Goal: Task Accomplishment & Management: Use online tool/utility

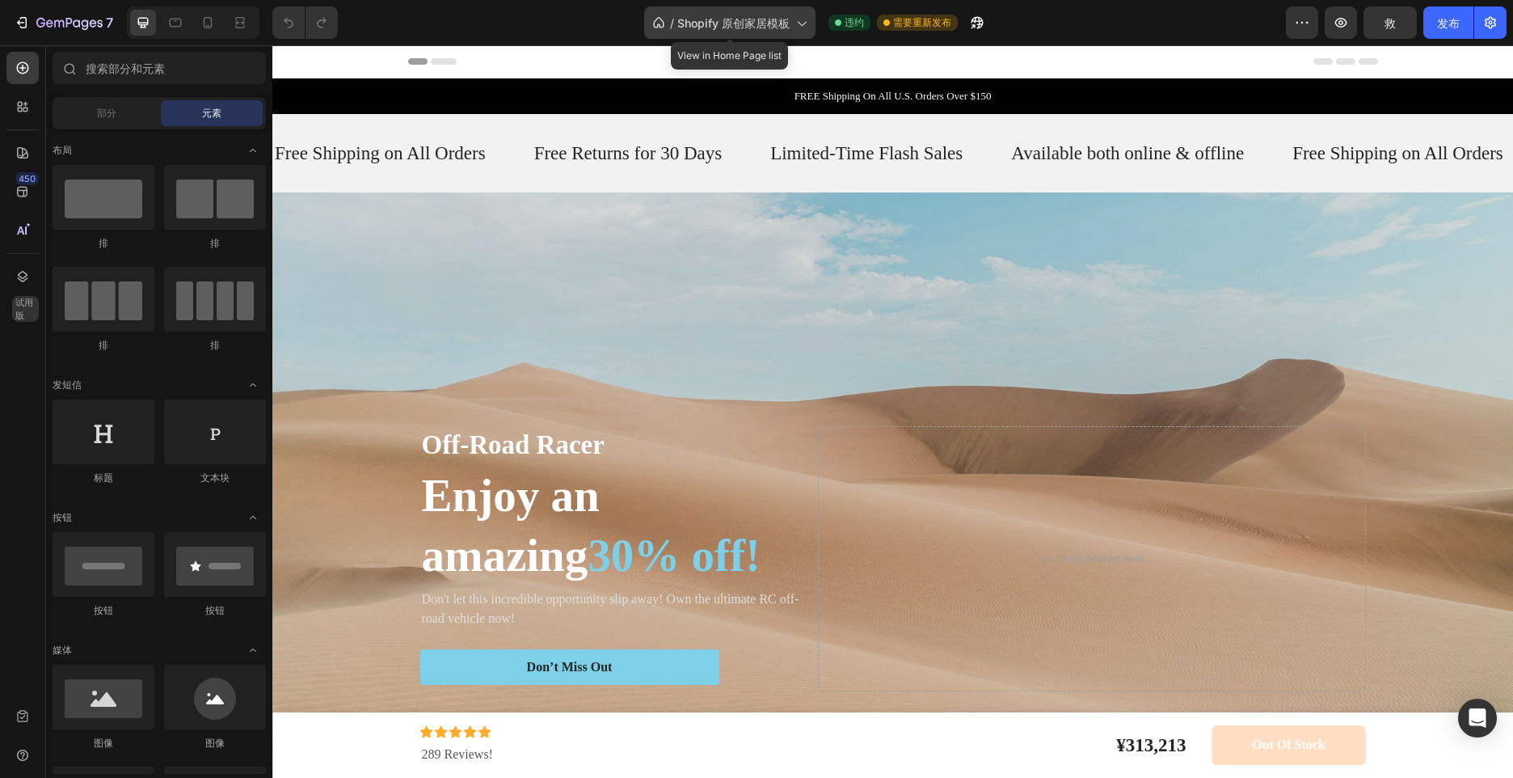
click at [784, 22] on span "Shopify 原创家居模板" at bounding box center [733, 23] width 112 height 17
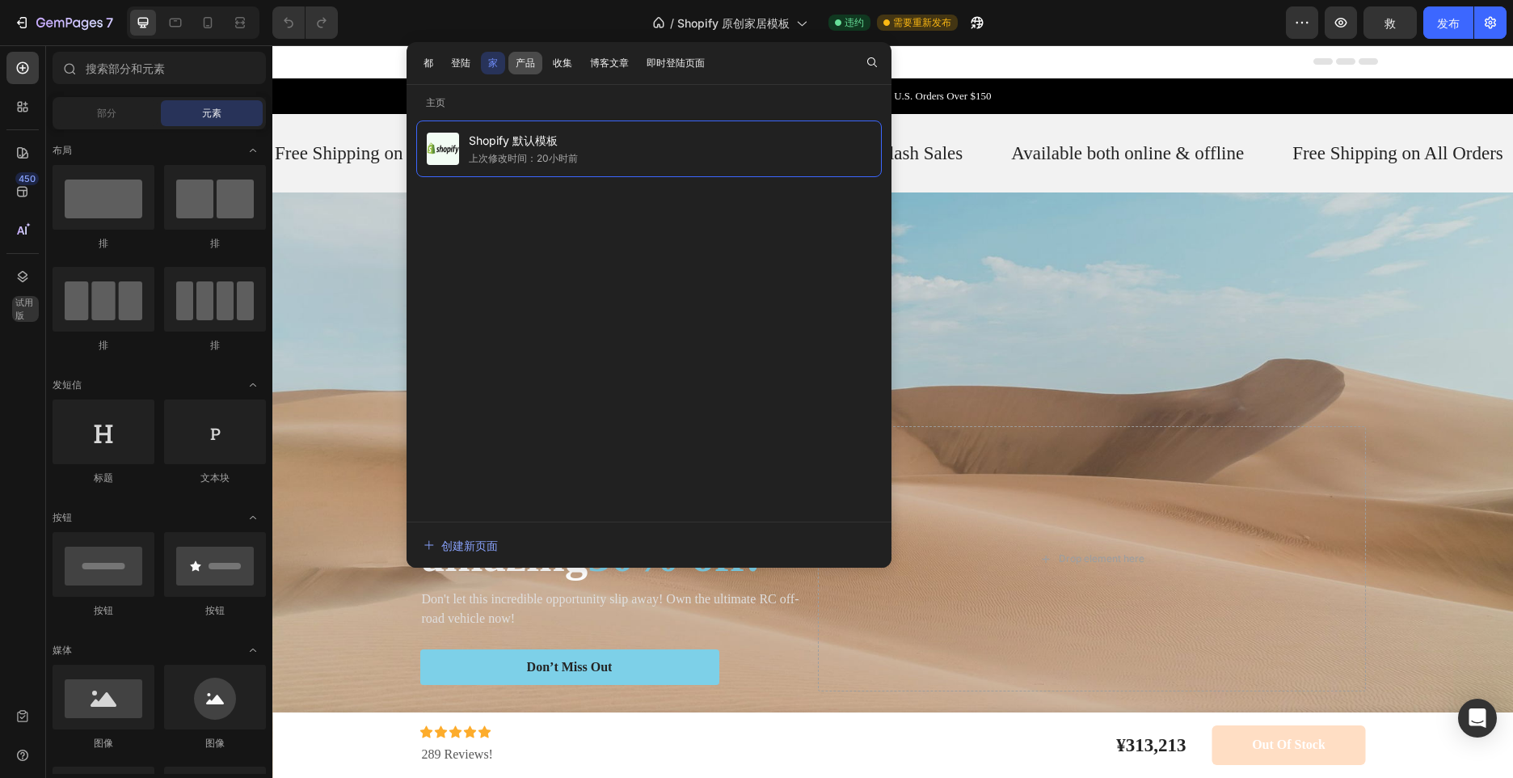
click at [546, 61] on button "产品" at bounding box center [563, 63] width 34 height 23
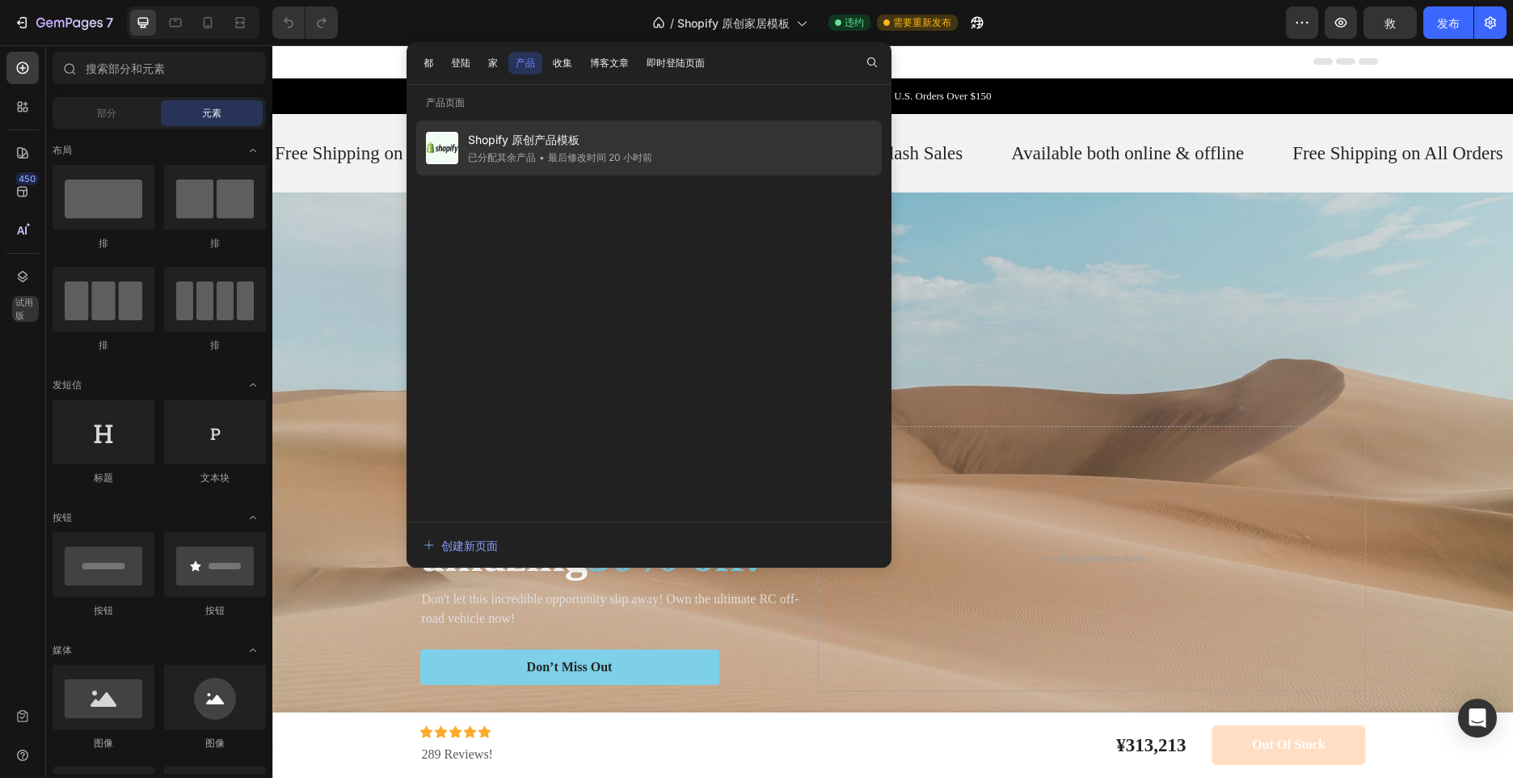
click at [542, 156] on span "•" at bounding box center [542, 157] width 6 height 12
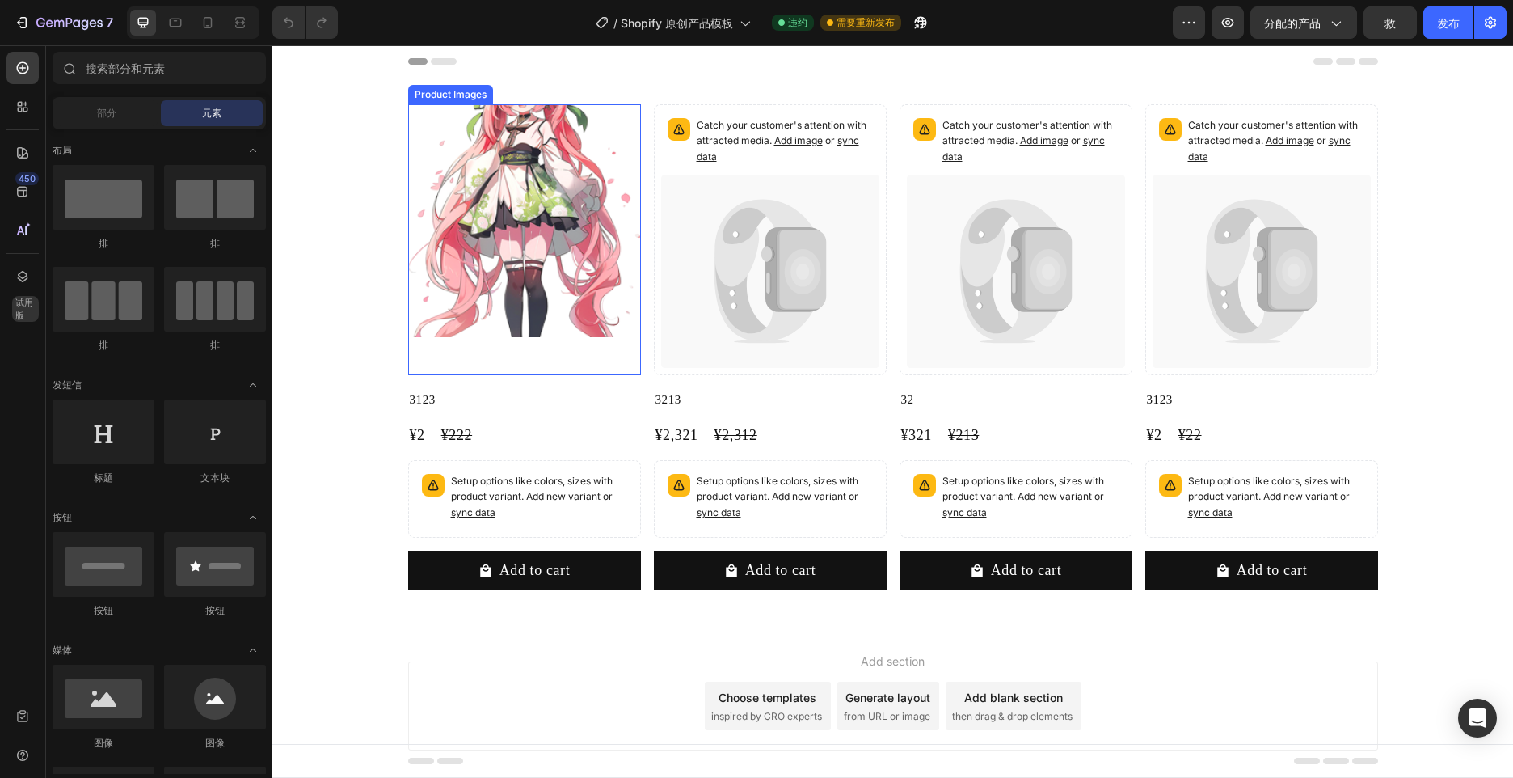
click at [551, 268] on img at bounding box center [524, 220] width 233 height 233
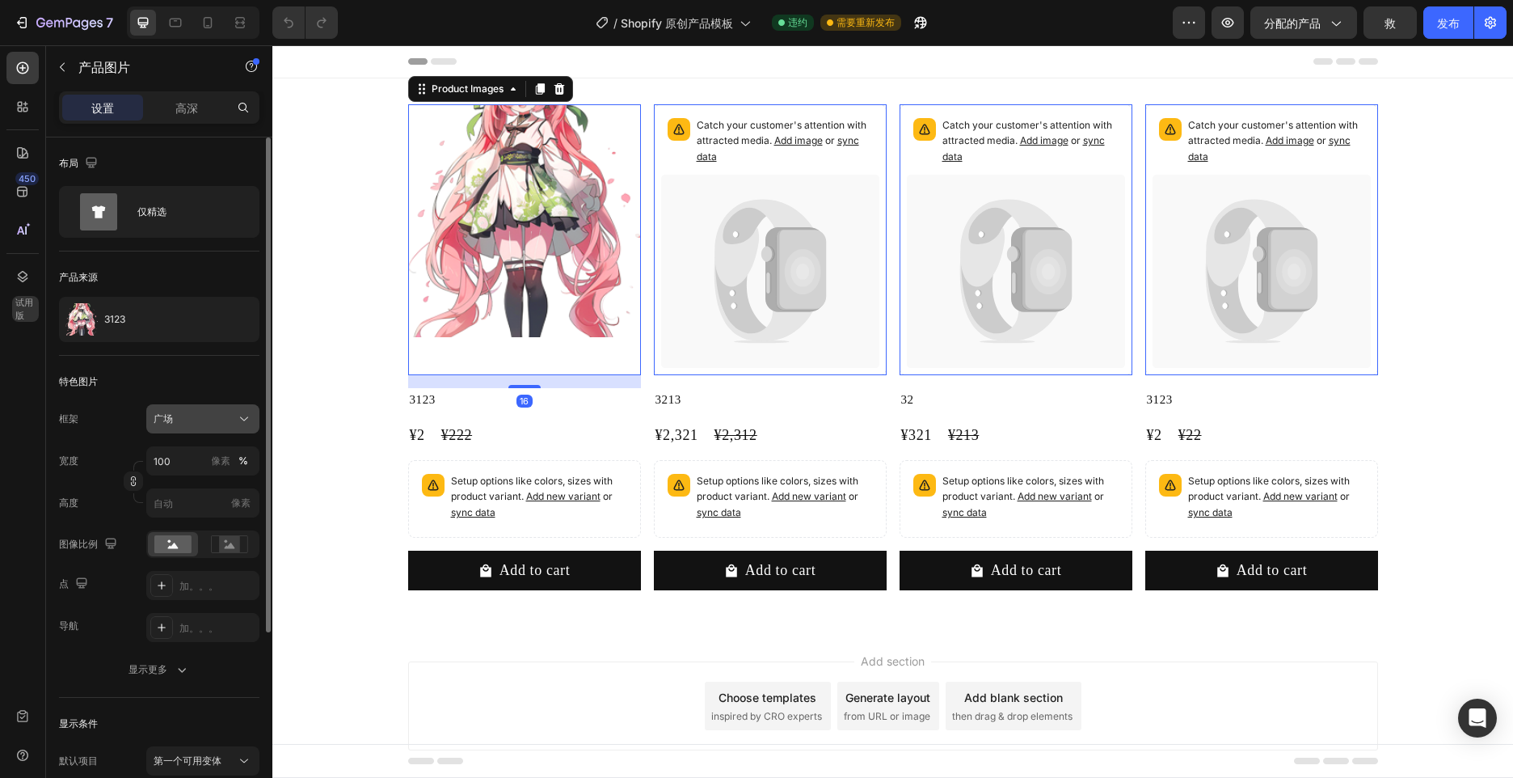
click at [221, 418] on div "广场" at bounding box center [193, 418] width 79 height 15
click at [204, 539] on div "源语言" at bounding box center [188, 549] width 129 height 29
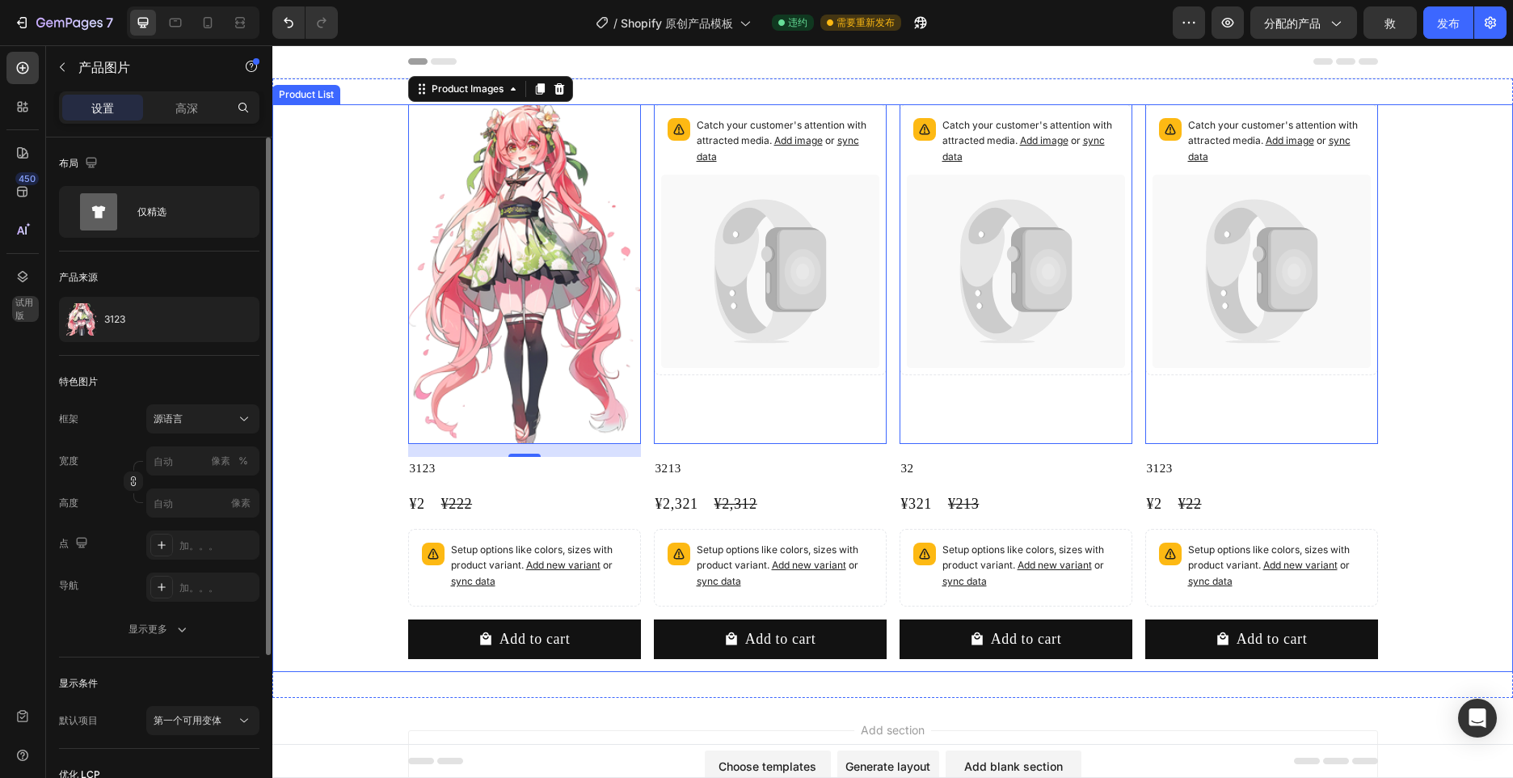
click at [325, 286] on div "Product Images 16 3123 Product Title ¥2 Product Price Product Price ¥222 Produc…" at bounding box center [892, 388] width 1241 height 568
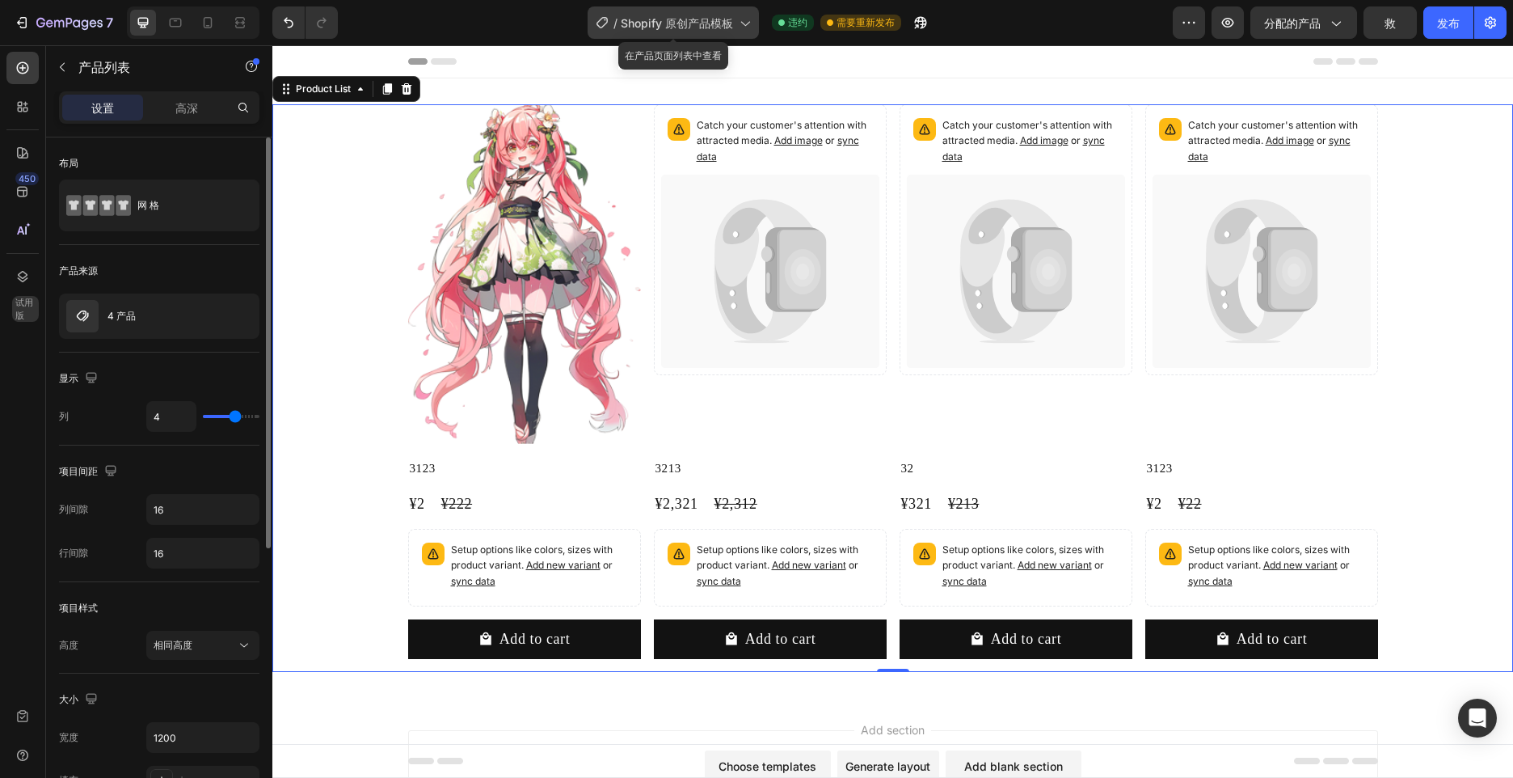
click at [662, 31] on span "Shopify 原创产品模板" at bounding box center [677, 23] width 112 height 17
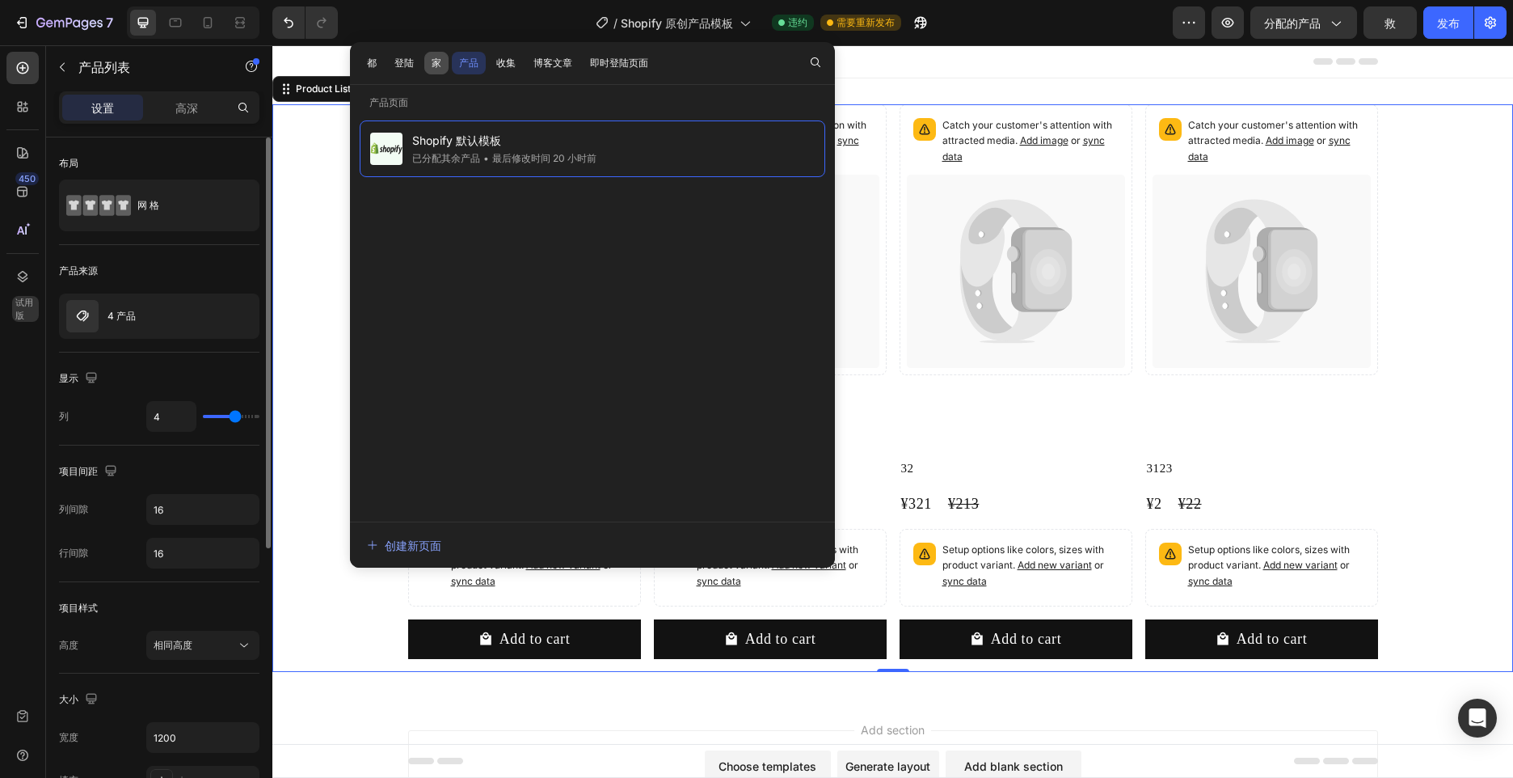
click at [428, 65] on button "家" at bounding box center [436, 63] width 24 height 23
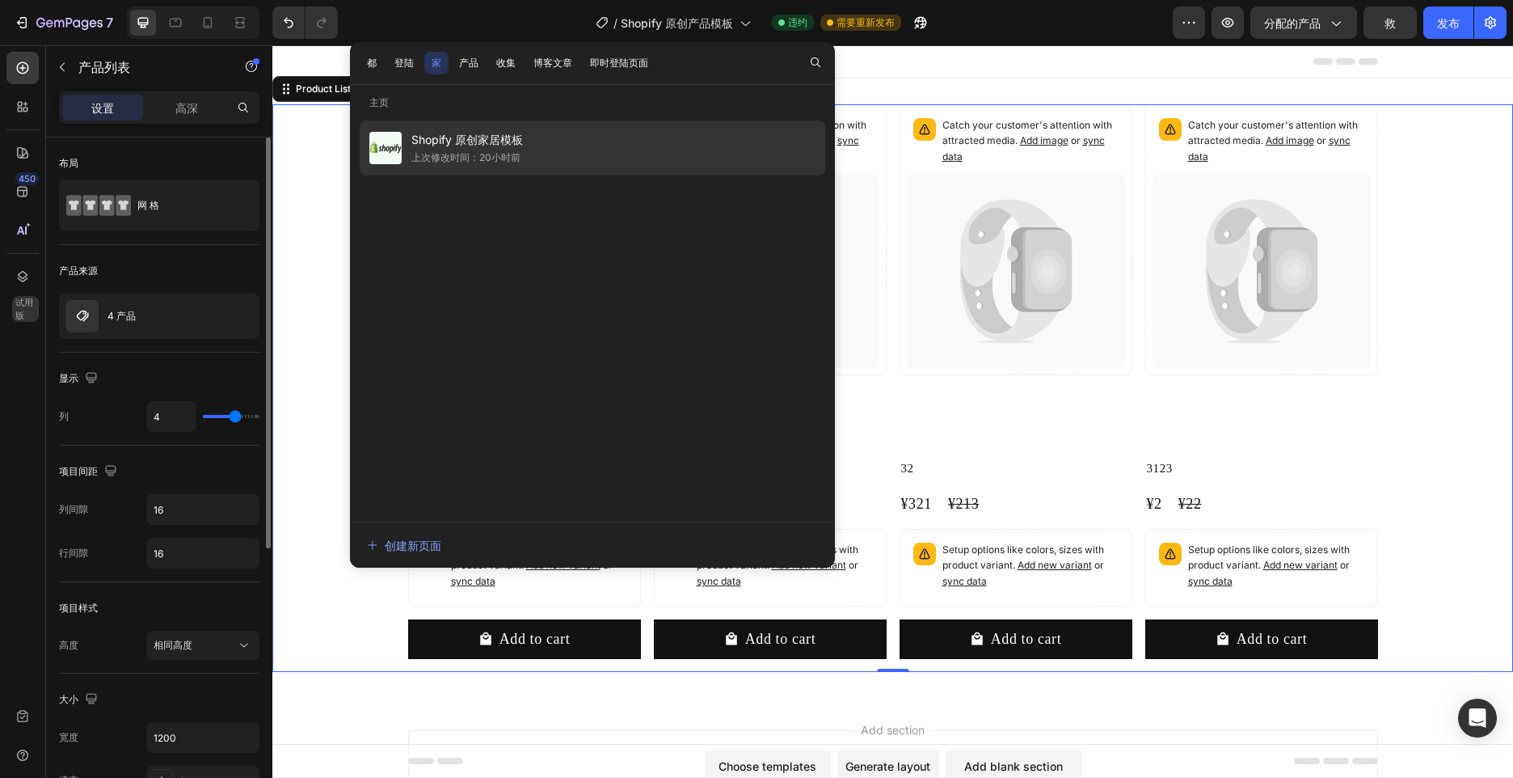
click at [558, 133] on div "Shopify 原创家居模板 上次修改时间：20小时前" at bounding box center [593, 147] width 466 height 55
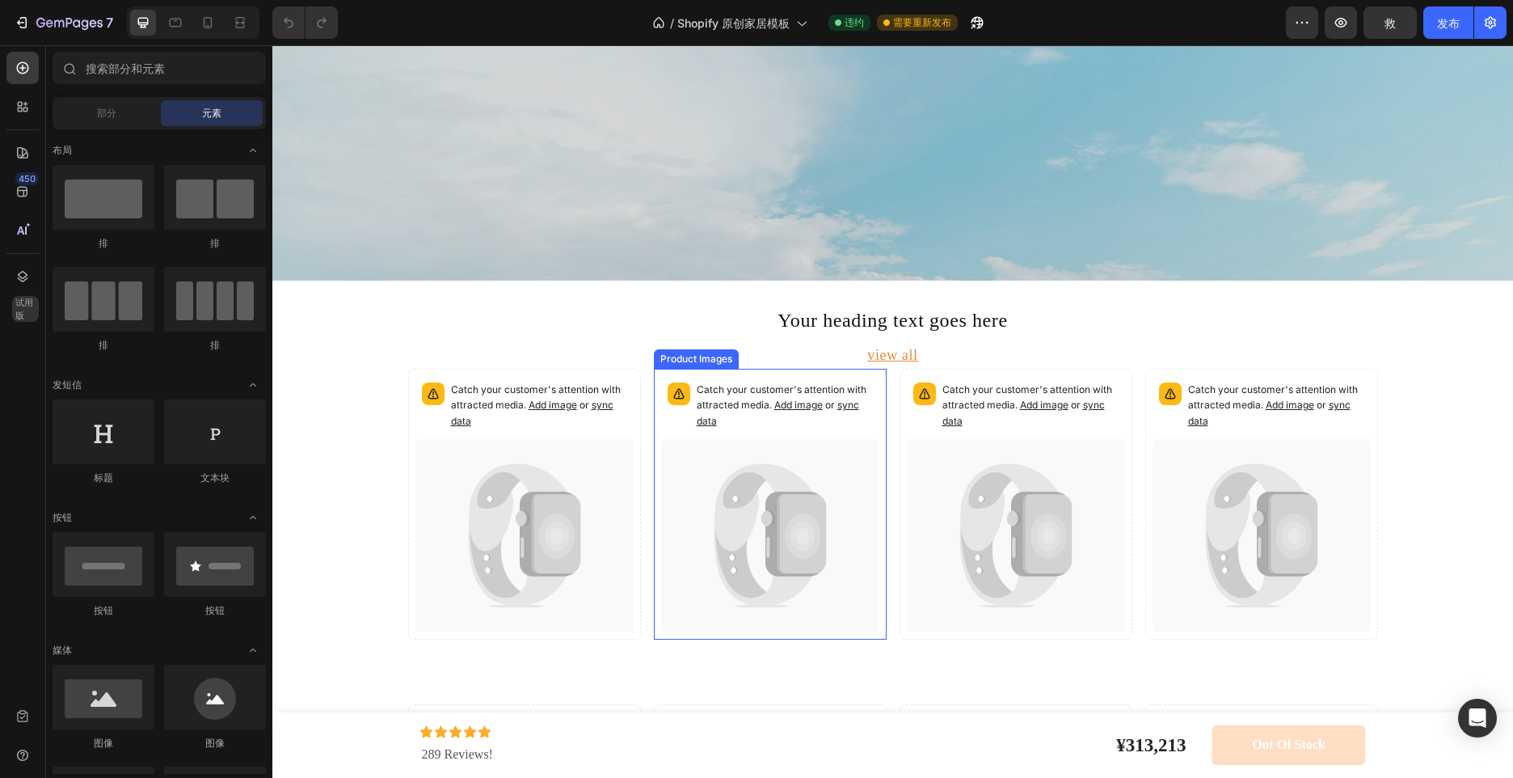
scroll to position [647, 0]
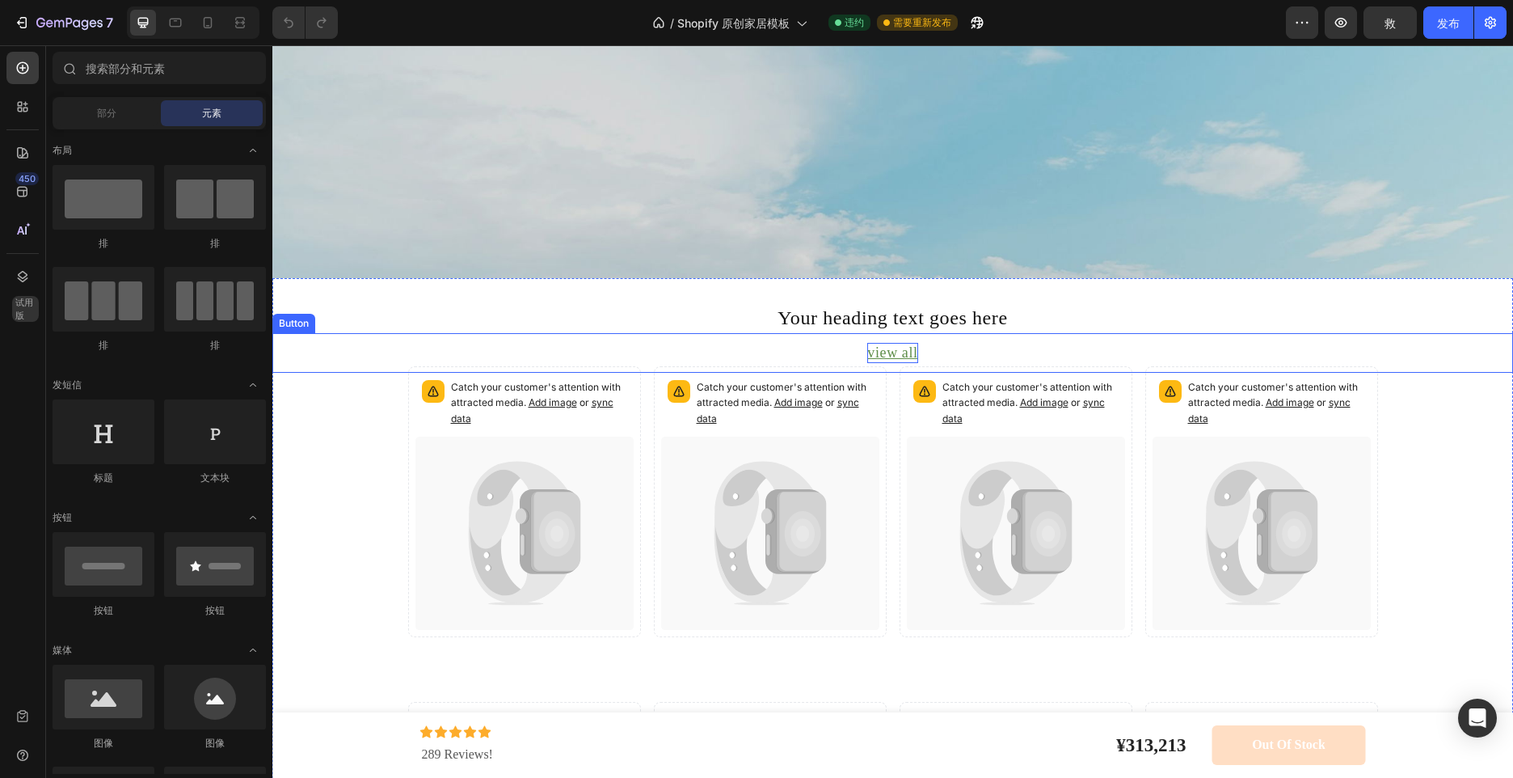
click at [883, 356] on p "view all" at bounding box center [892, 353] width 50 height 20
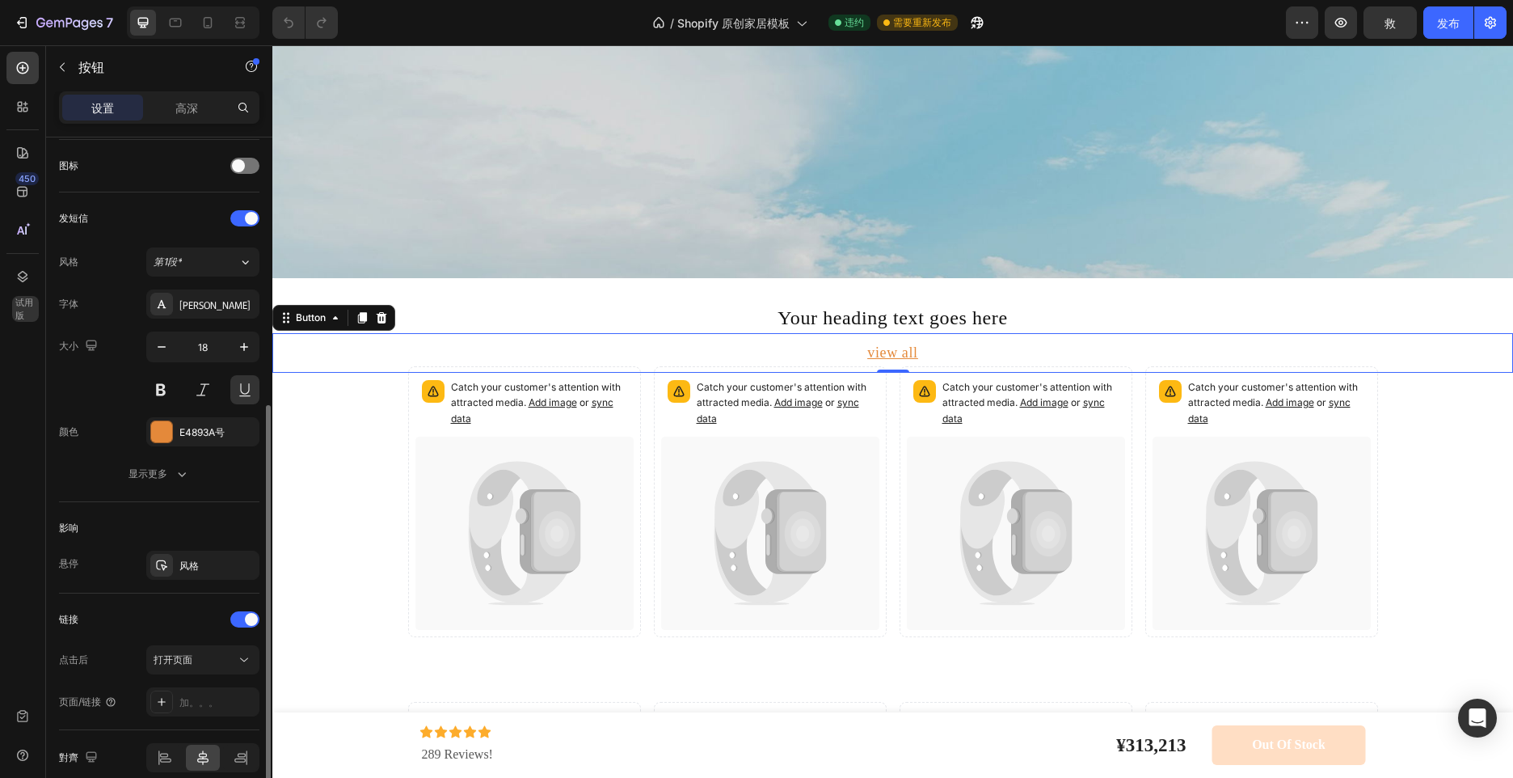
scroll to position [557, 0]
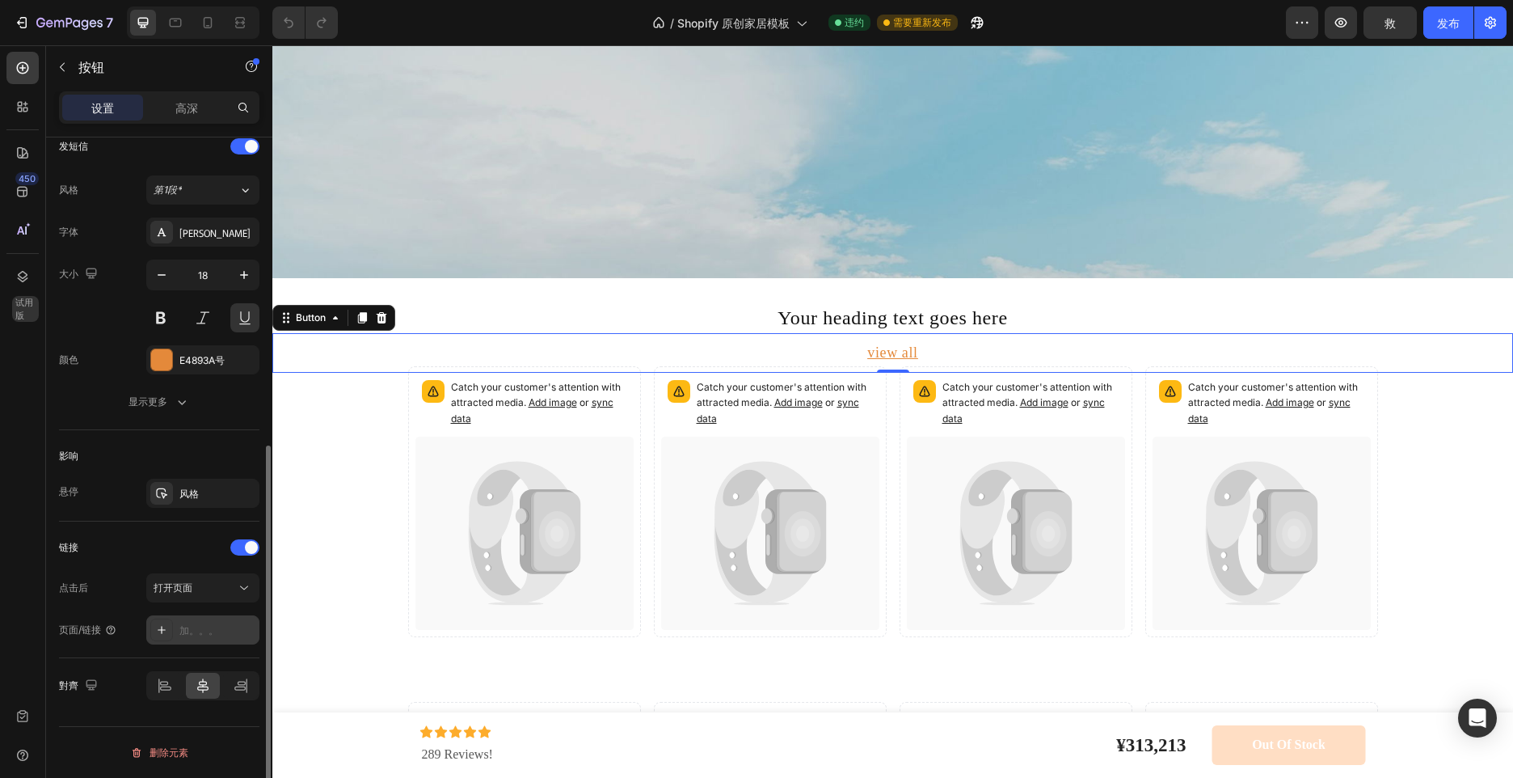
click at [213, 628] on div "加。。。" at bounding box center [217, 630] width 76 height 15
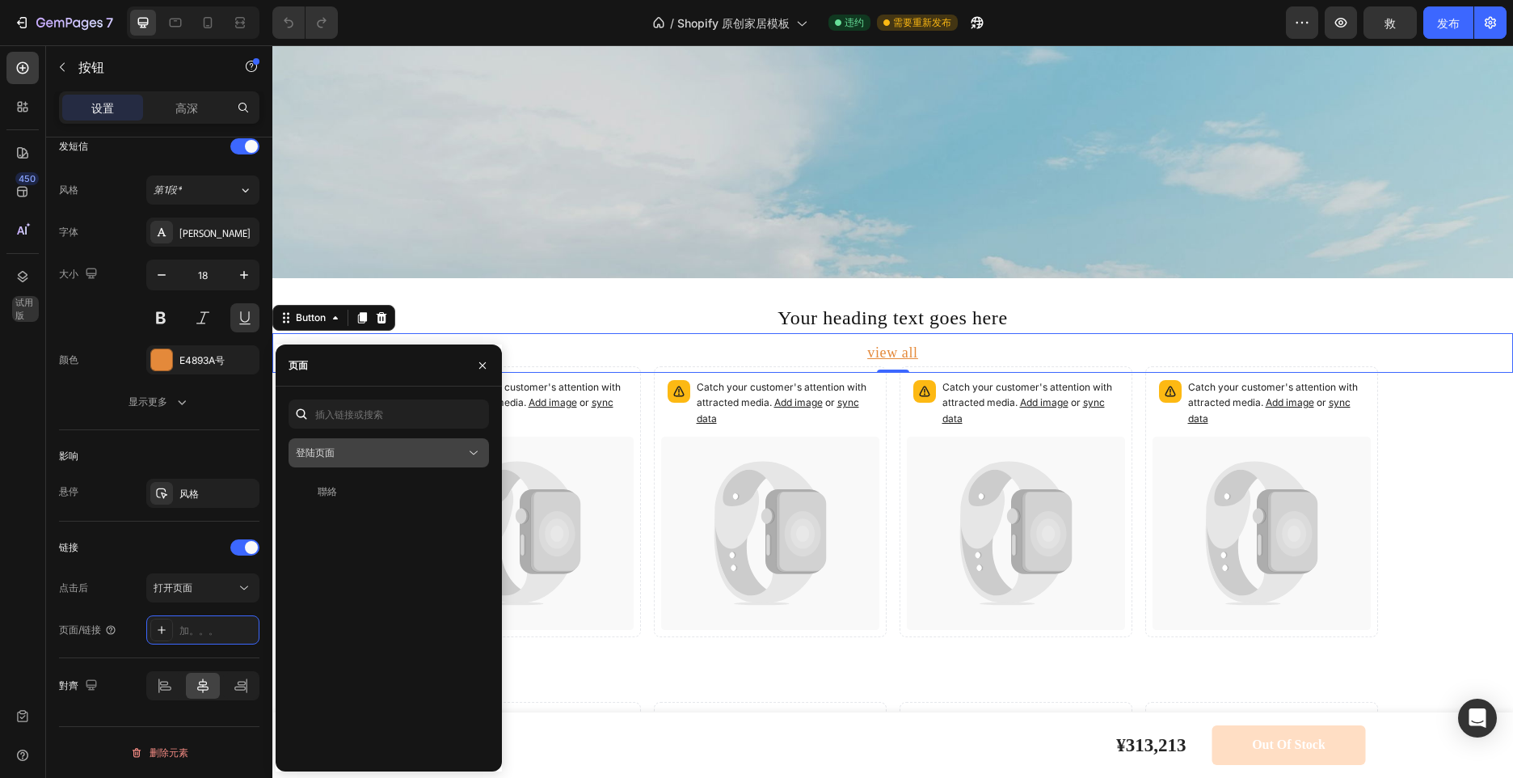
click at [462, 449] on div "登陆页面" at bounding box center [381, 452] width 170 height 15
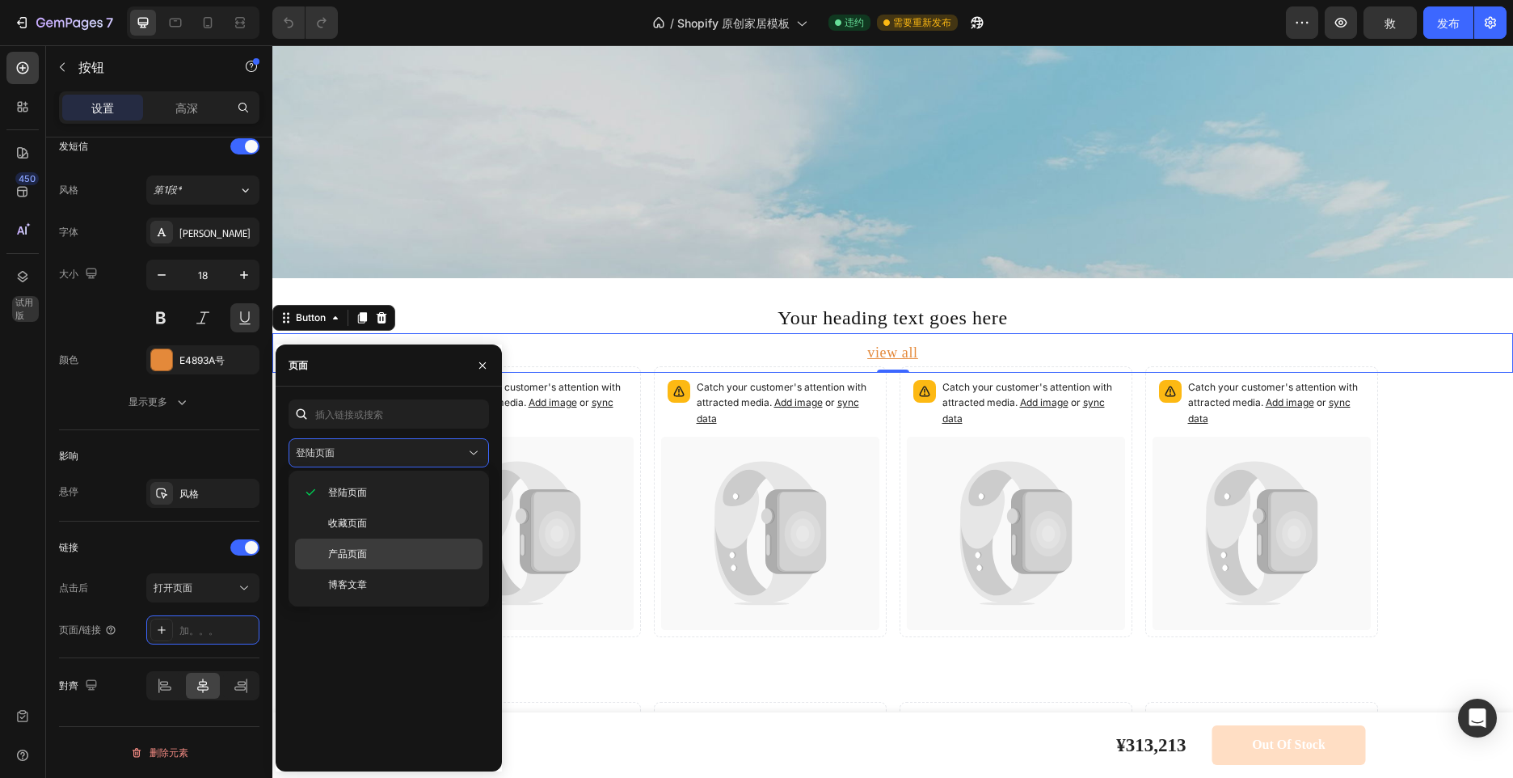
click at [385, 549] on p "产品页面" at bounding box center [401, 554] width 147 height 15
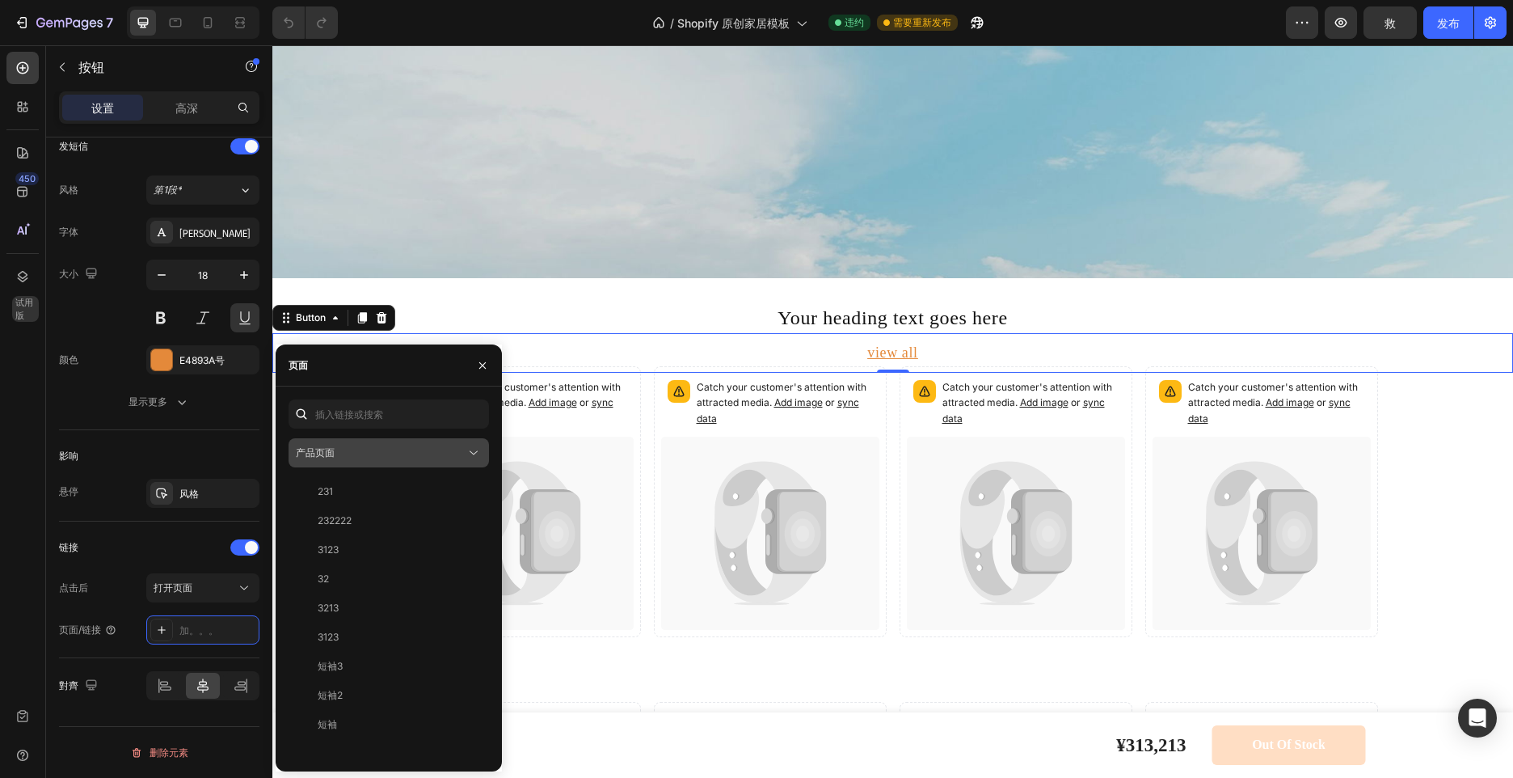
click at [361, 450] on div "产品页面" at bounding box center [381, 452] width 170 height 15
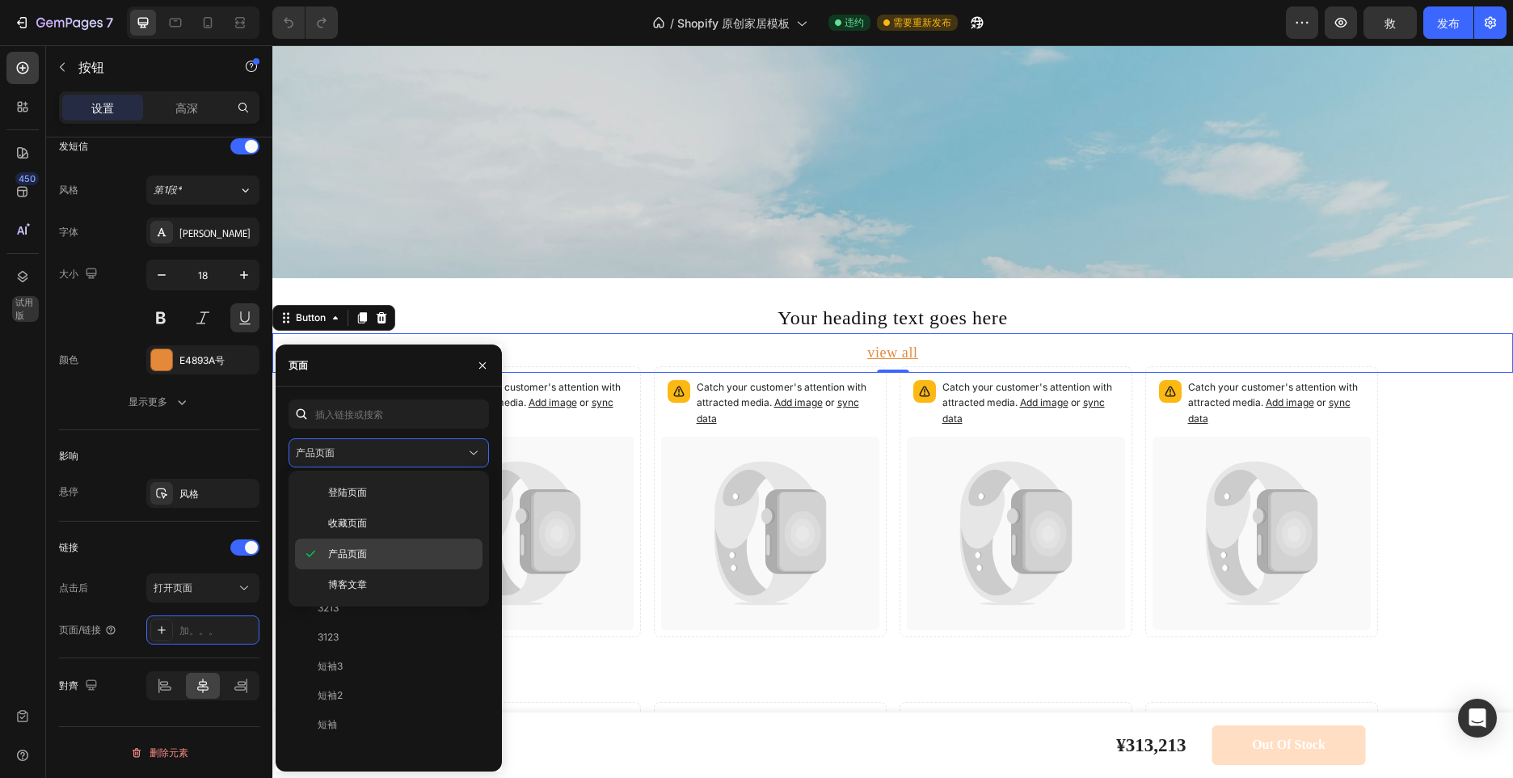
click at [363, 549] on span "产品页面" at bounding box center [347, 554] width 39 height 15
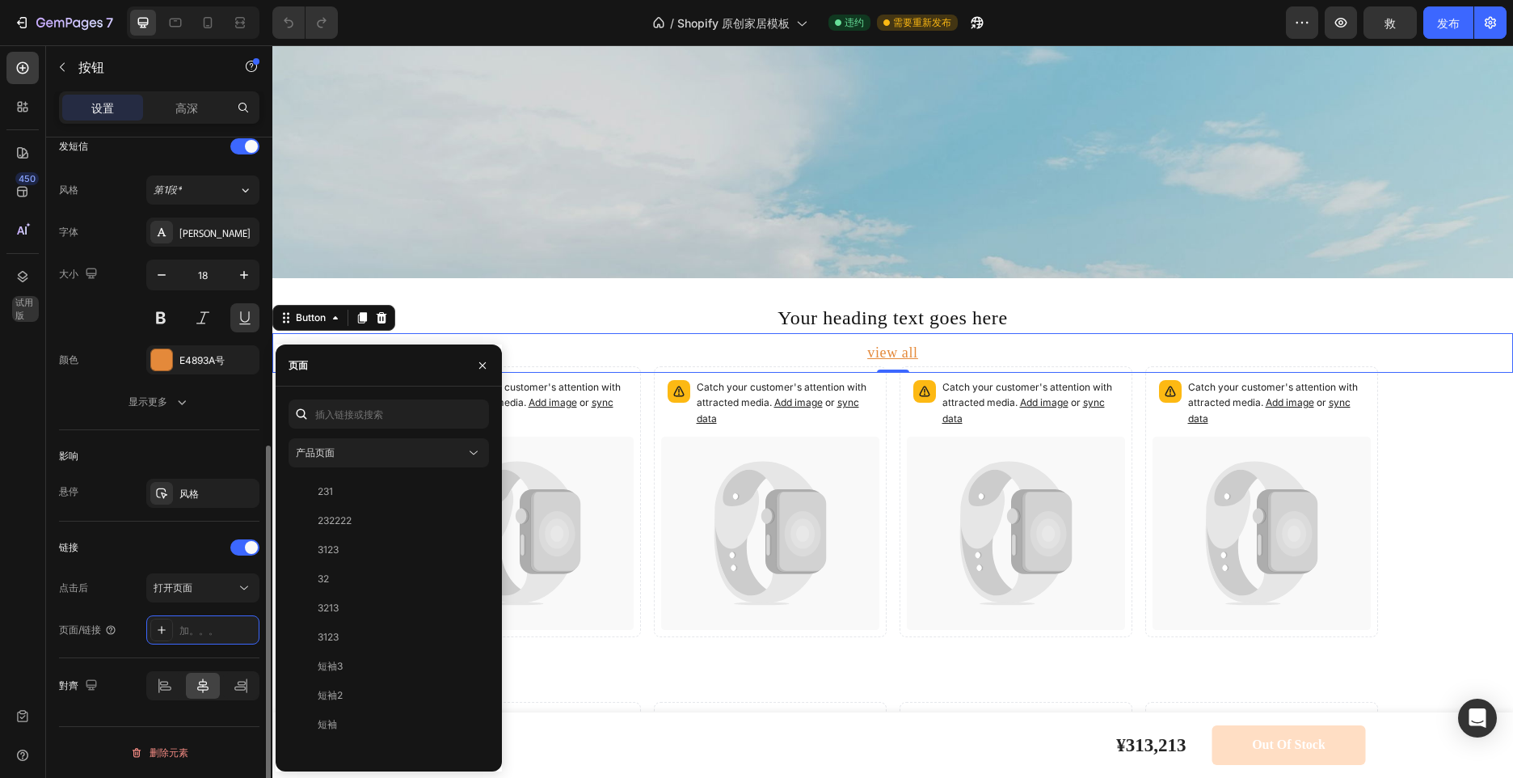
click at [200, 548] on div "链接" at bounding box center [159, 547] width 200 height 26
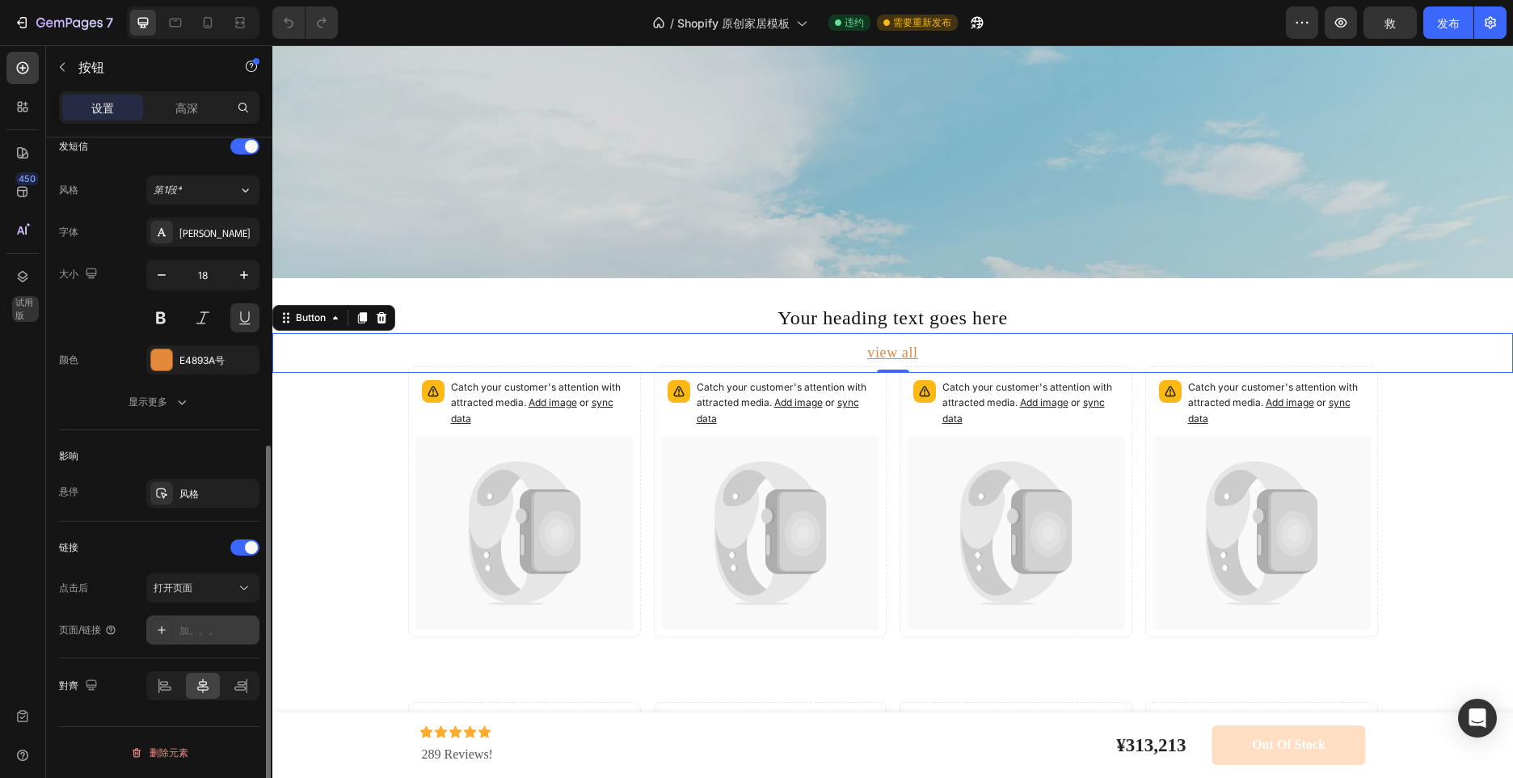
click at [204, 631] on div "加。。。" at bounding box center [217, 630] width 76 height 15
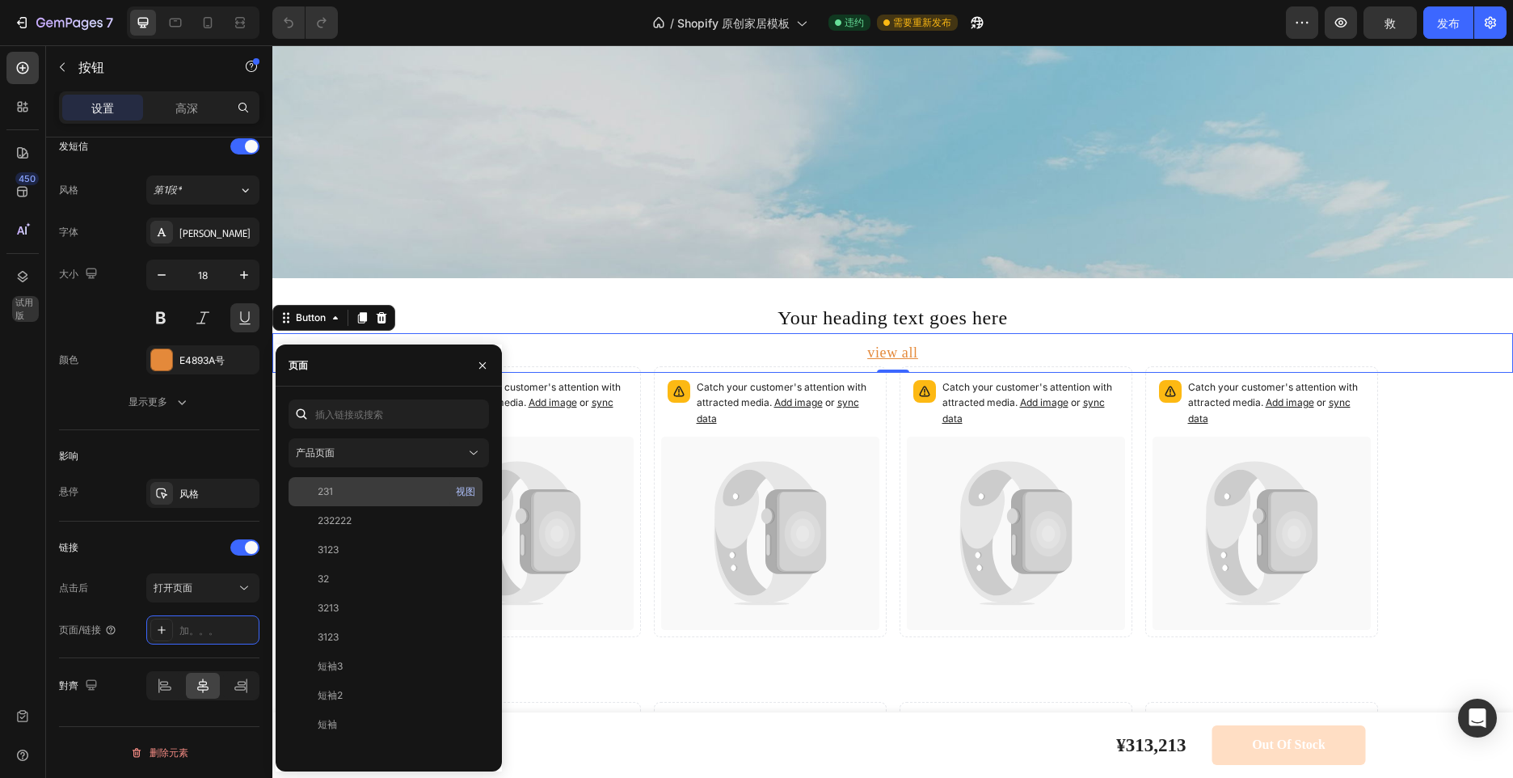
click at [463, 488] on font "视图" at bounding box center [465, 491] width 19 height 15
click at [389, 471] on div "产品页面 231 视图 232222 视图 3123 视图 32 视图 3213 视图 3123 视图 短袖3 视图 短袖2 视图 短袖 视图" at bounding box center [389, 578] width 200 height 359
click at [391, 506] on div "231 视图" at bounding box center [386, 520] width 194 height 29
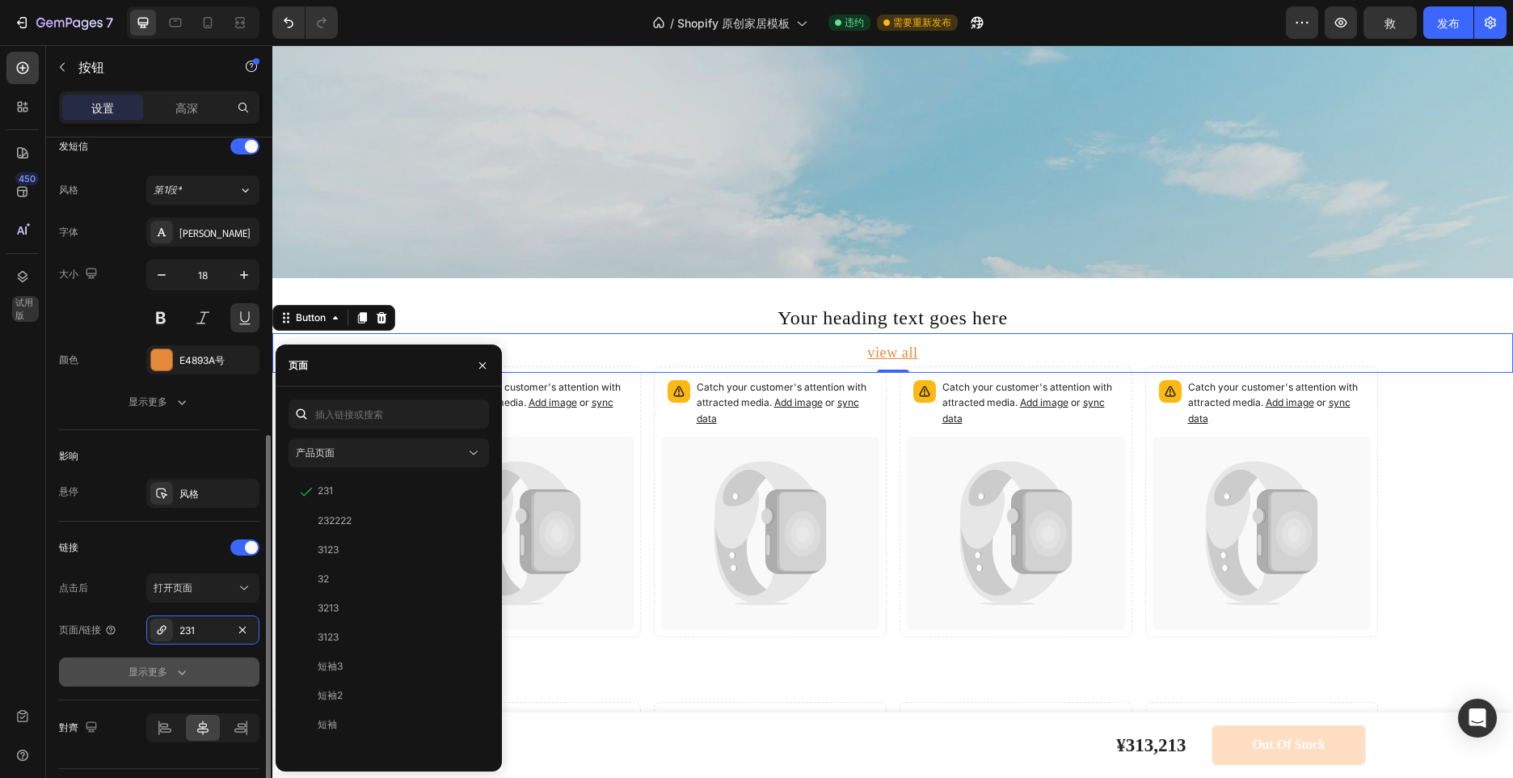
click at [170, 672] on div "显示更多" at bounding box center [159, 672] width 61 height 16
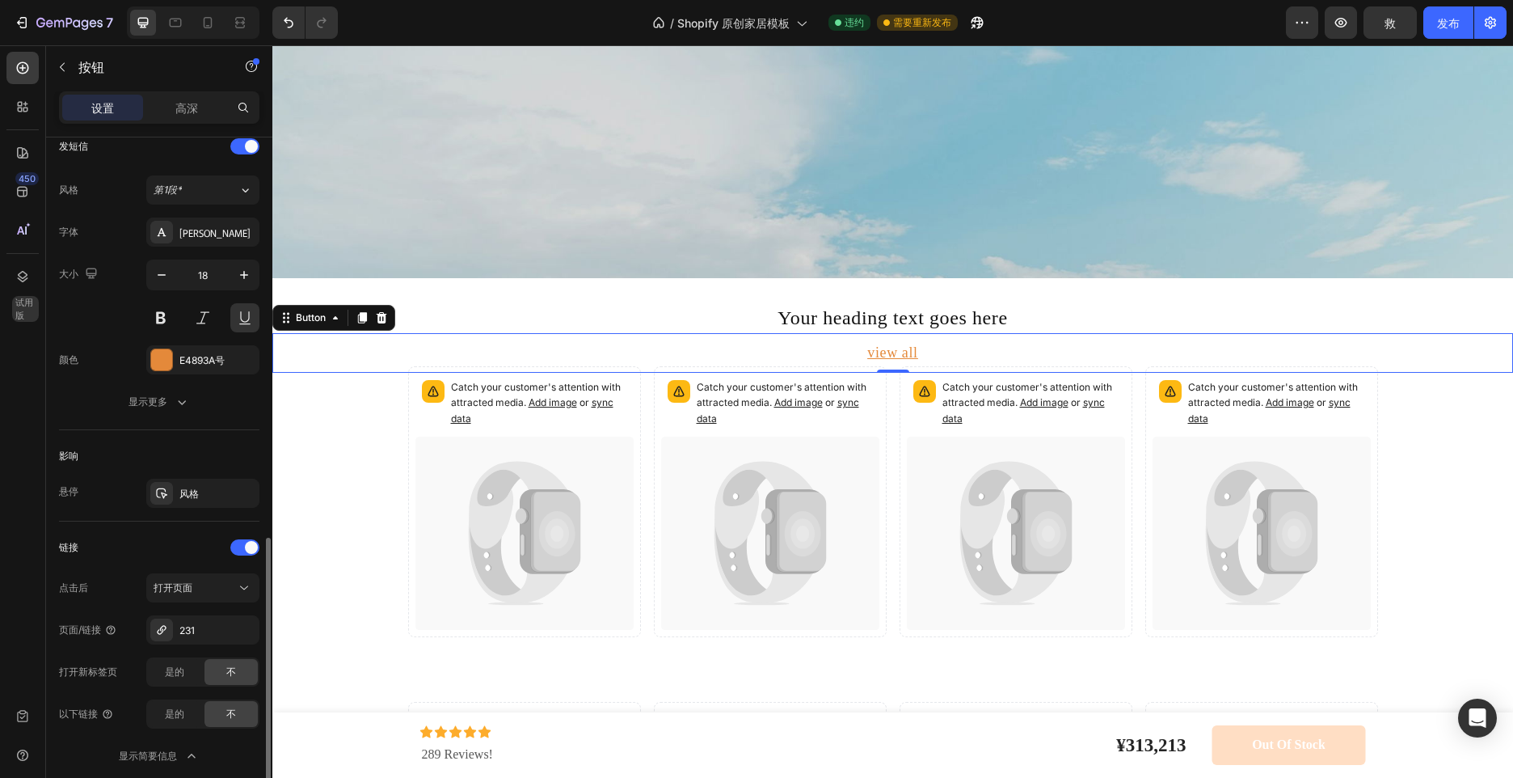
scroll to position [638, 0]
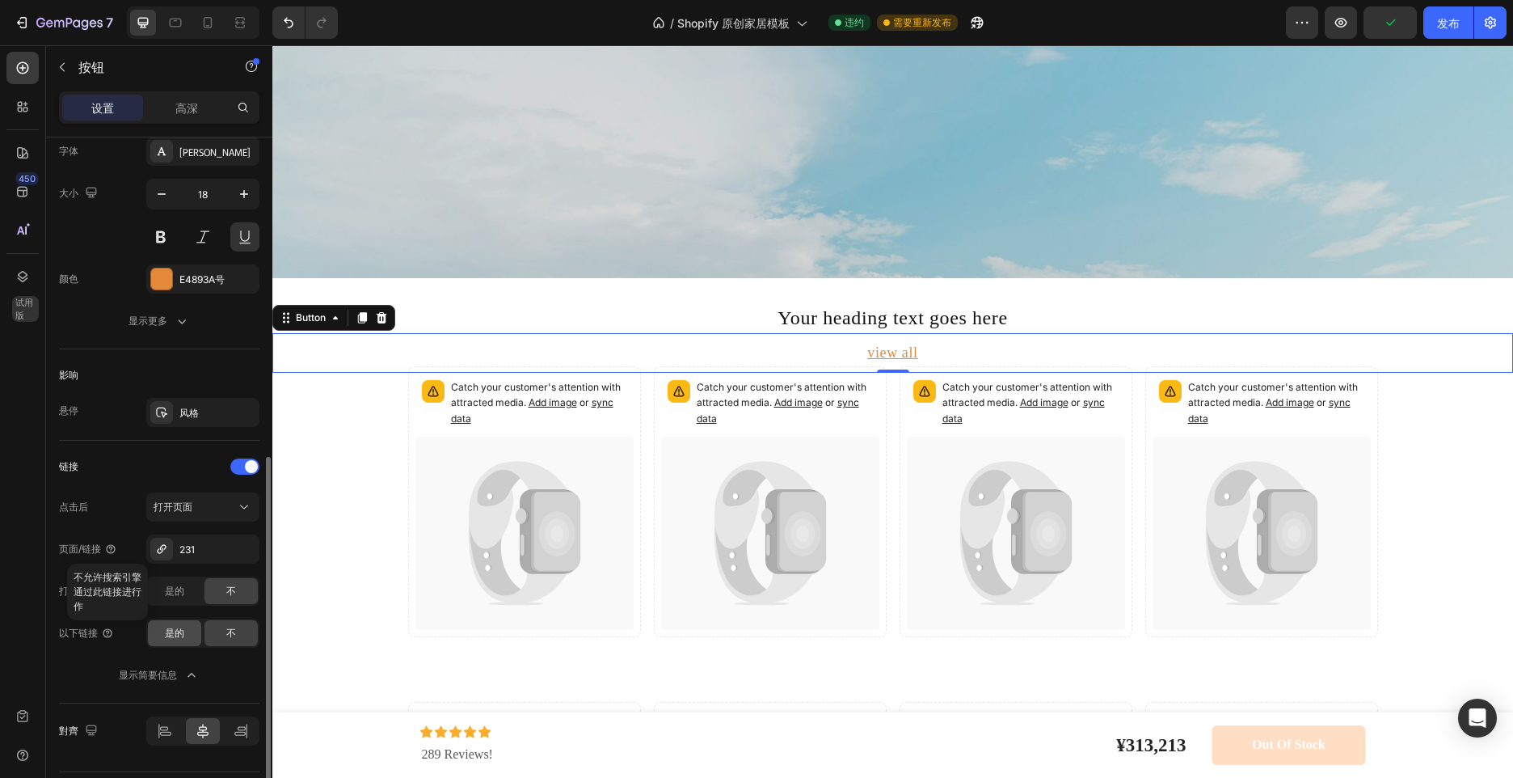
click at [171, 638] on span "是的" at bounding box center [174, 633] width 19 height 15
click at [238, 629] on div "不" at bounding box center [231, 633] width 53 height 26
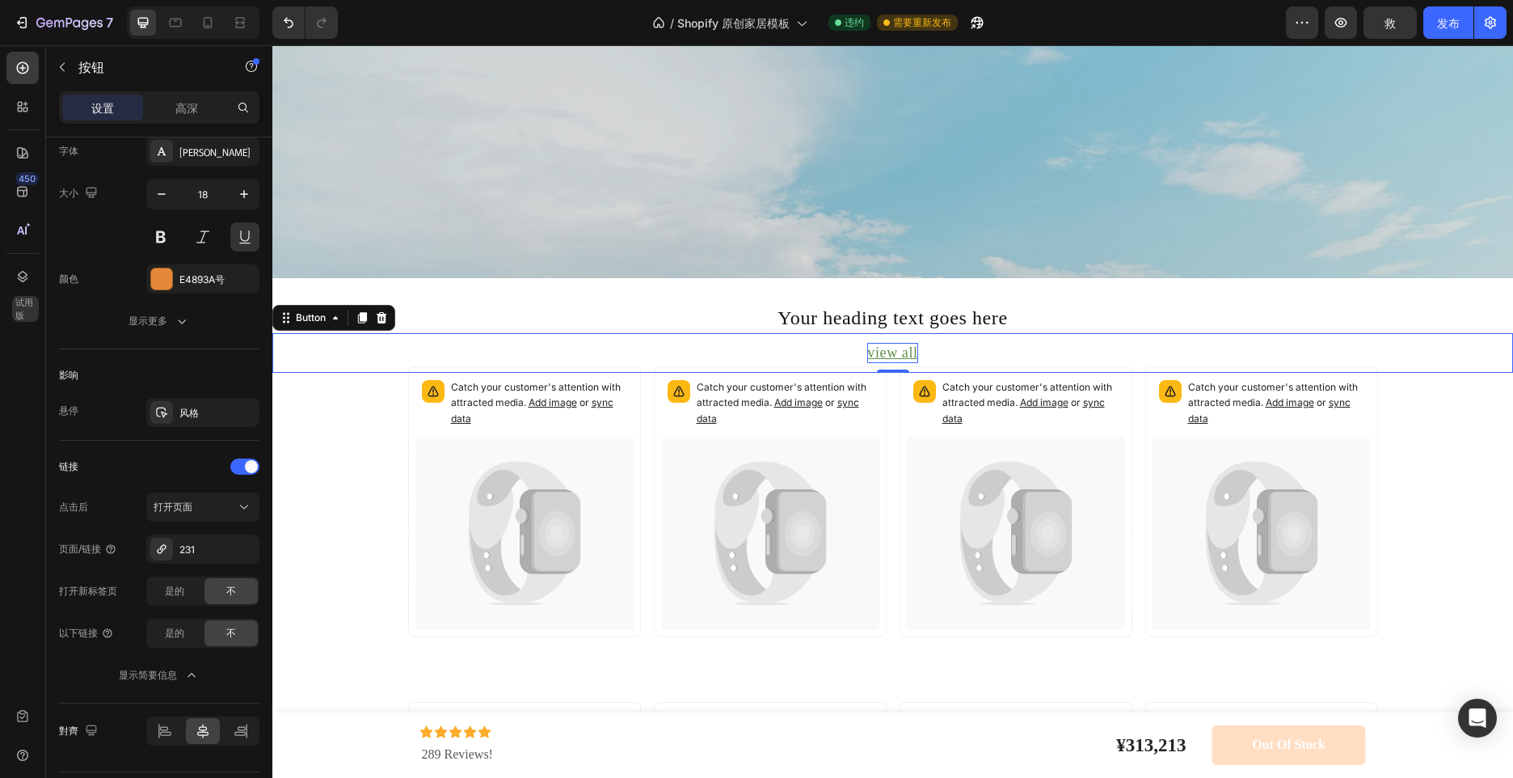
click at [892, 355] on p "view all" at bounding box center [892, 353] width 50 height 20
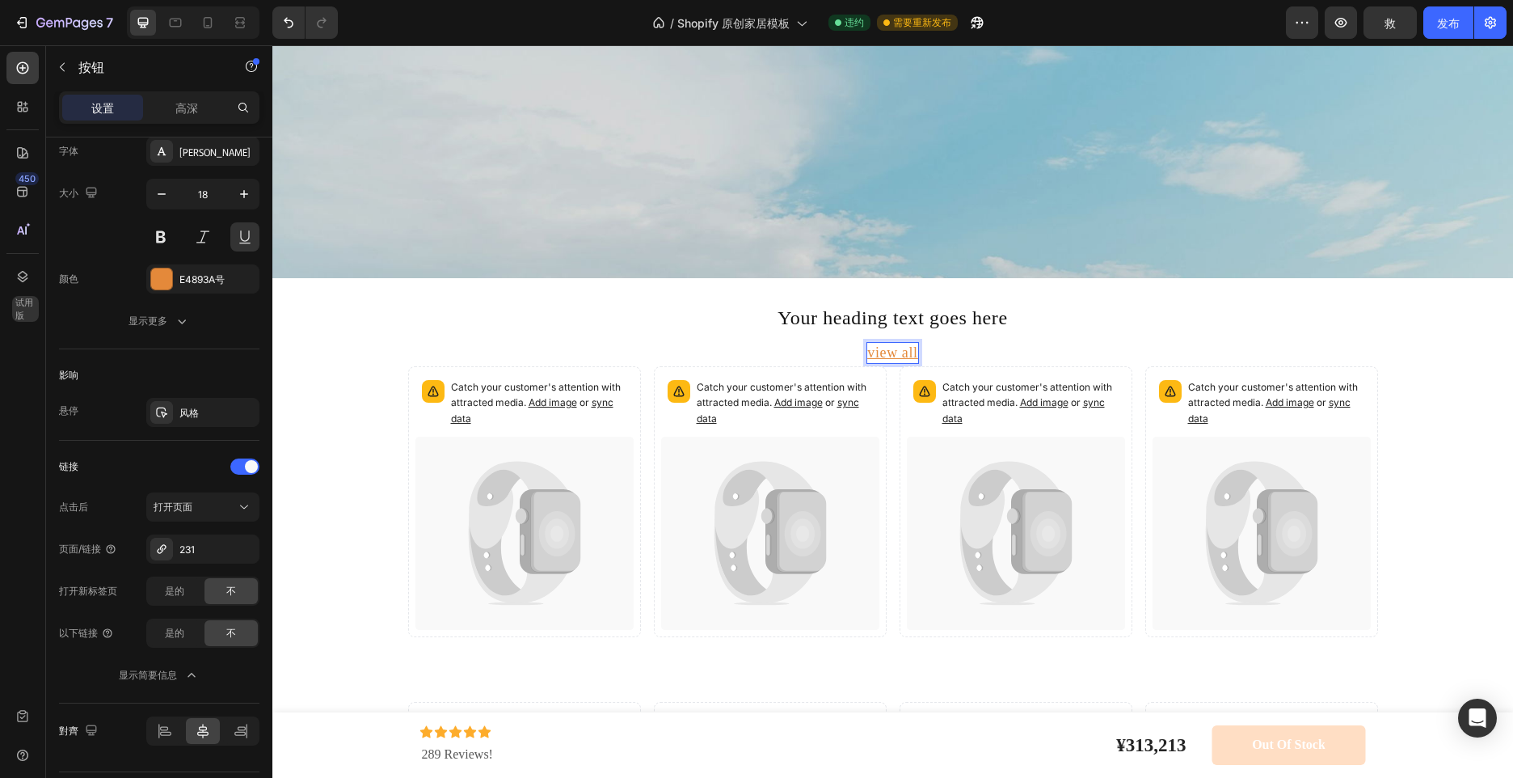
click at [809, 348] on div "view all Button 0" at bounding box center [892, 353] width 1241 height 40
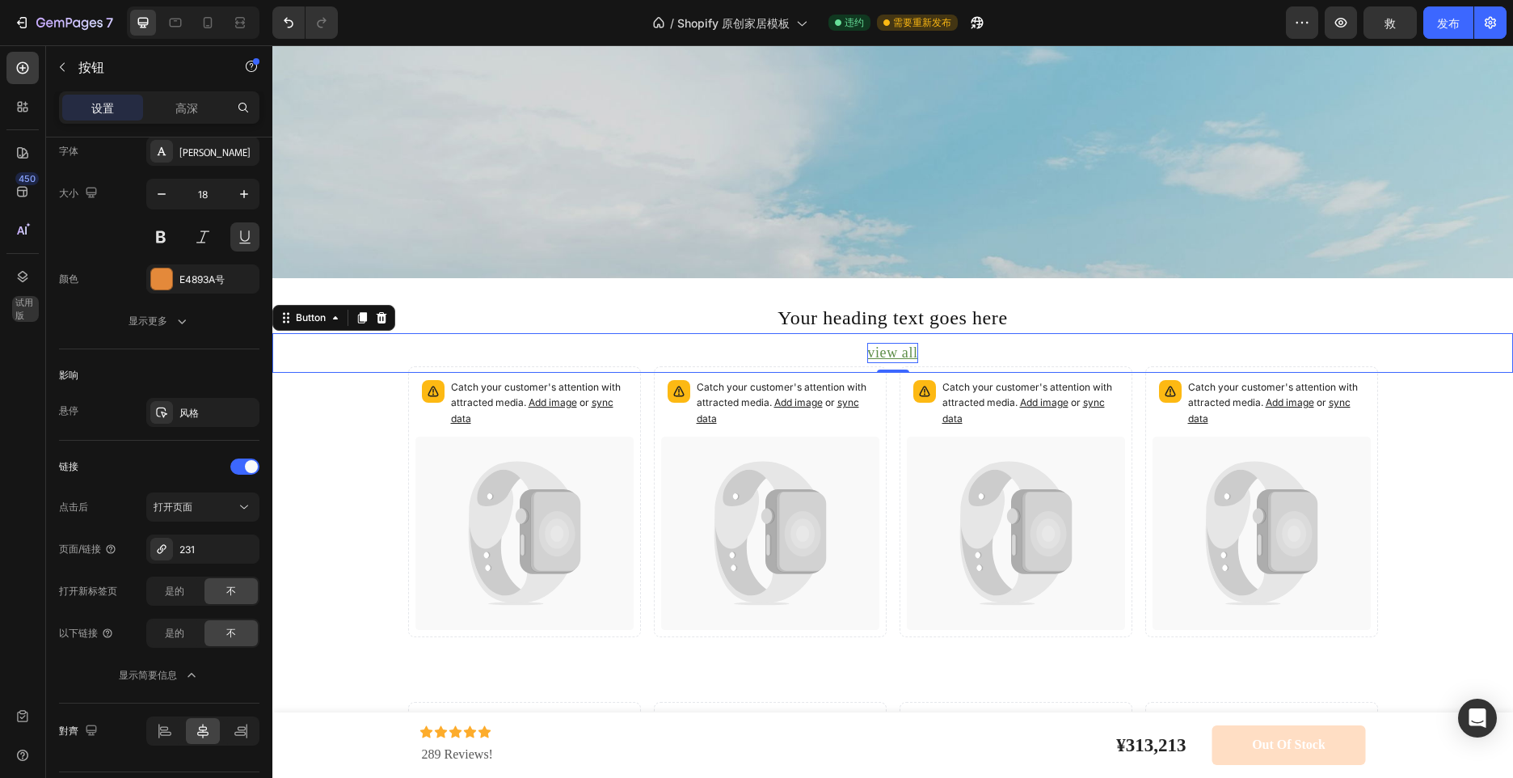
click at [885, 351] on p "view all" at bounding box center [892, 353] width 50 height 20
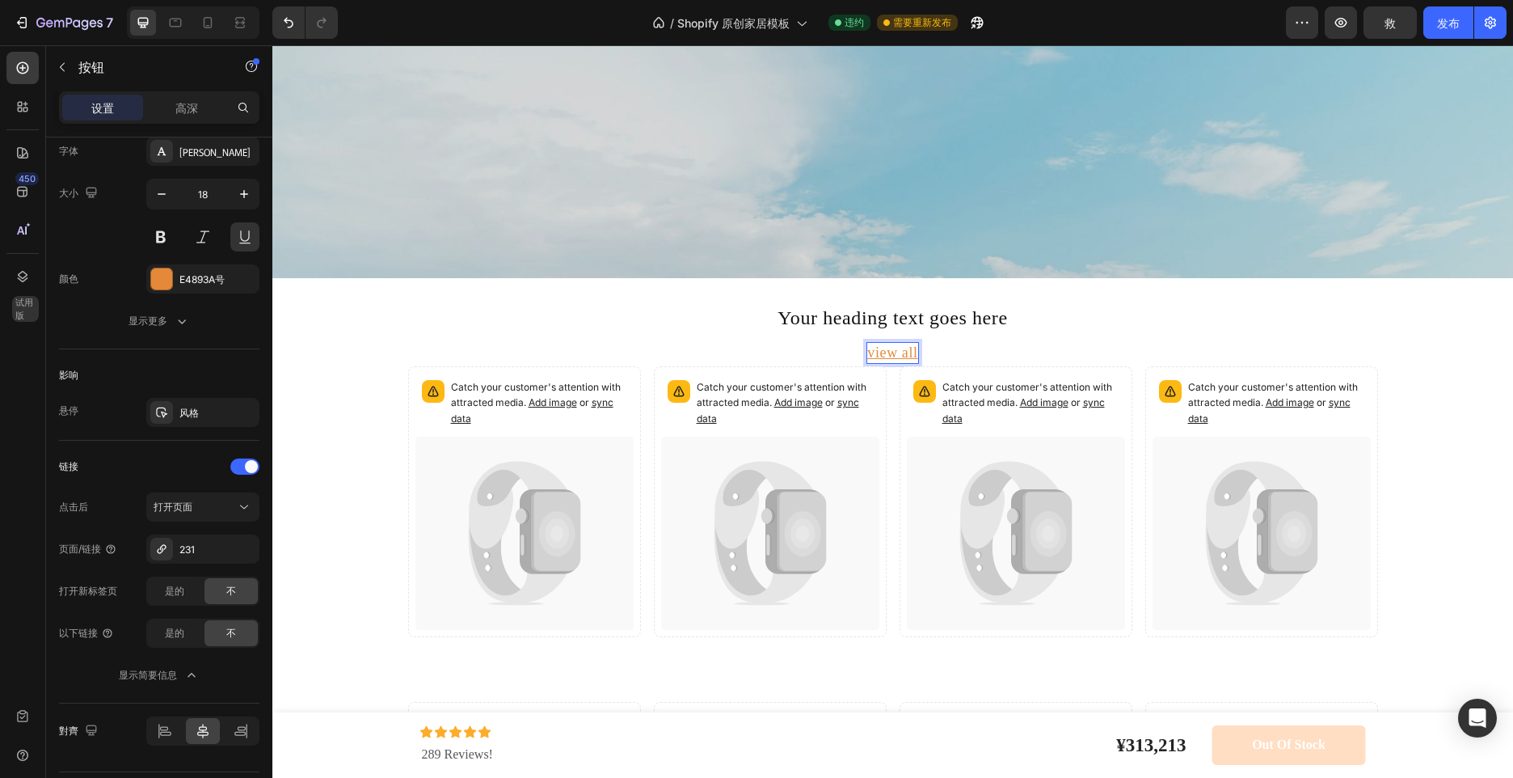
click at [831, 352] on div "view all Button 0" at bounding box center [892, 353] width 1241 height 40
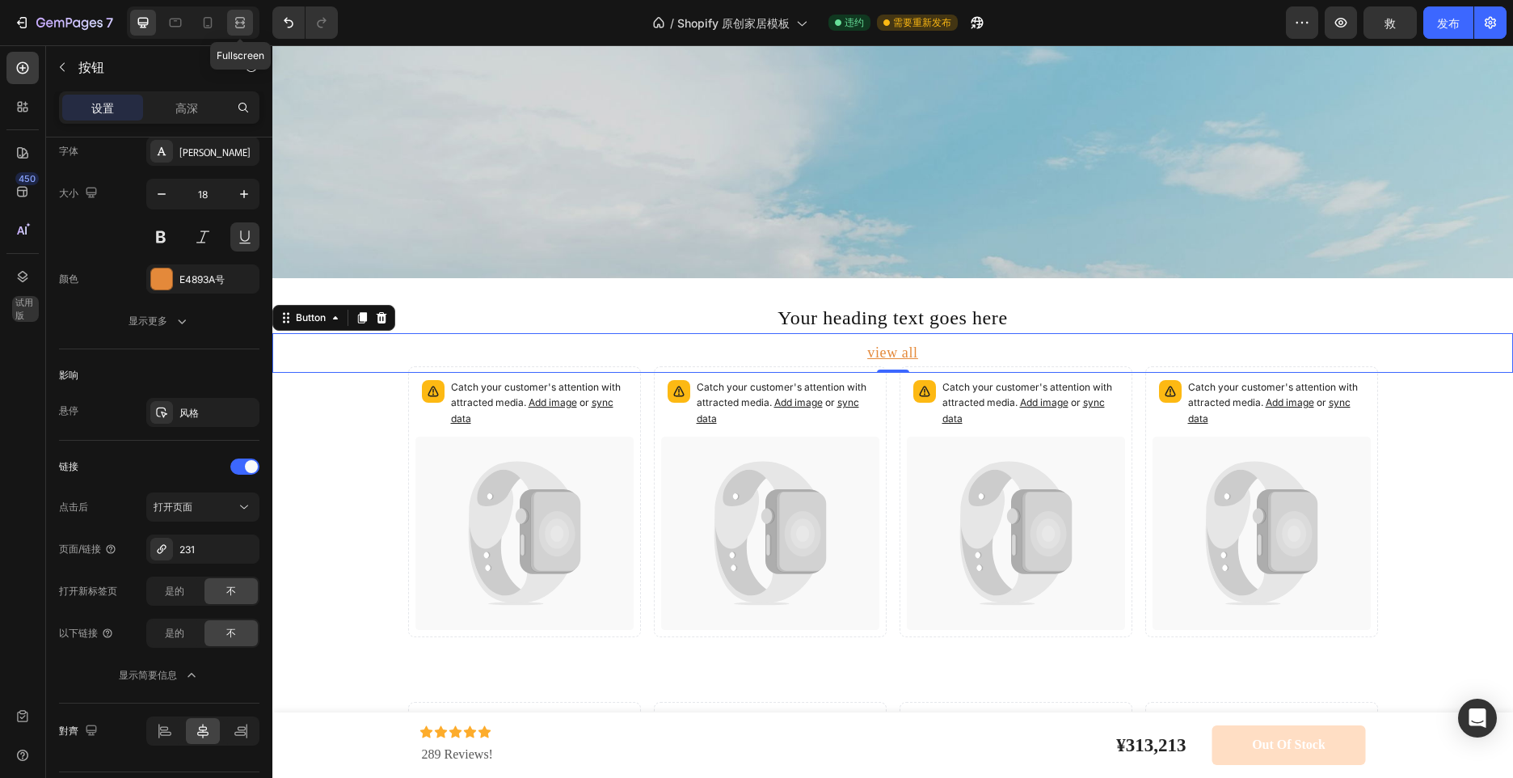
click at [247, 22] on icon at bounding box center [240, 23] width 16 height 16
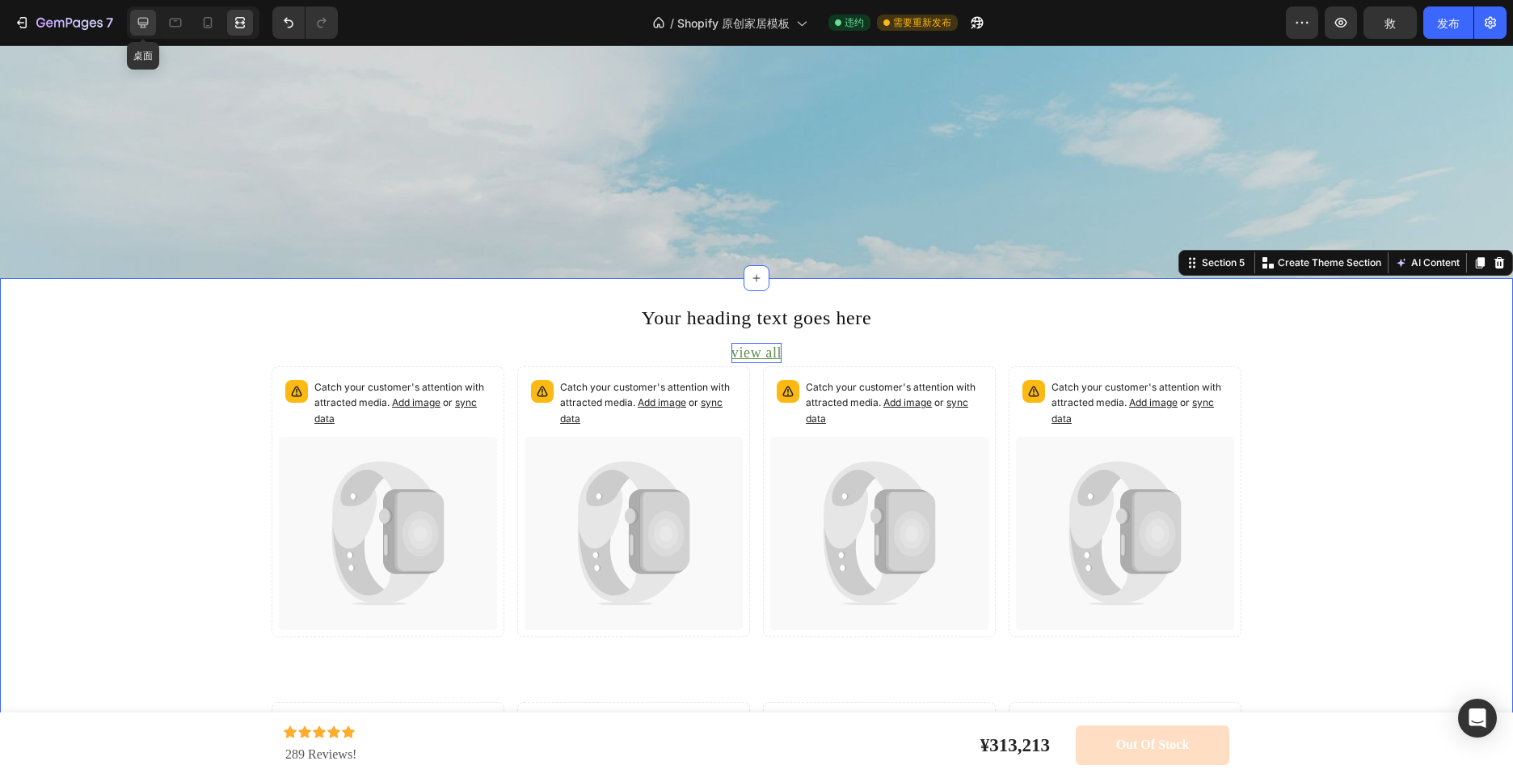
click at [154, 20] on div at bounding box center [143, 23] width 26 height 26
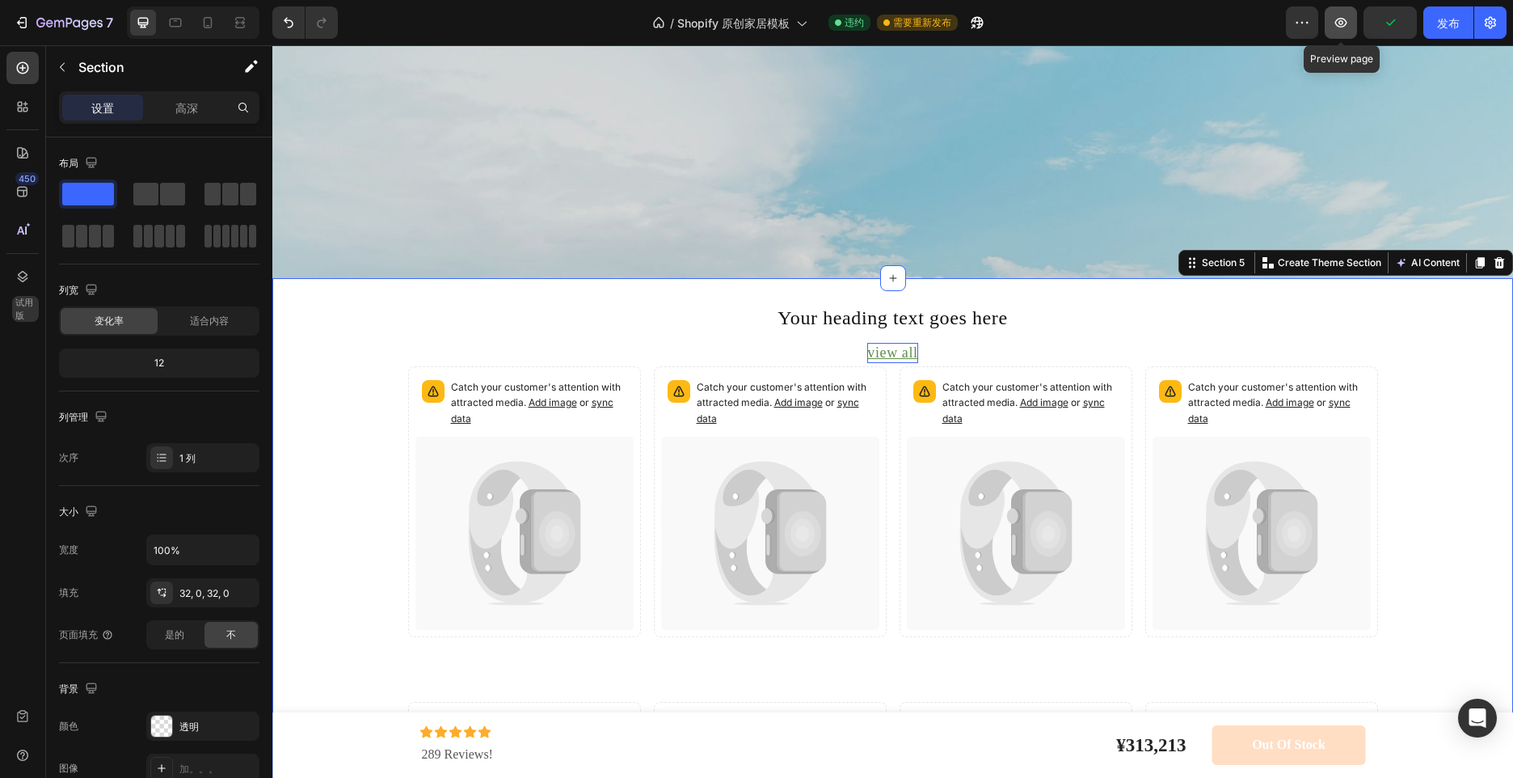
click at [1340, 19] on icon "button" at bounding box center [1341, 23] width 16 height 16
drag, startPoint x: 1650, startPoint y: 65, endPoint x: 1268, endPoint y: 72, distance: 381.6
click at [1331, 24] on button "button" at bounding box center [1341, 22] width 32 height 32
click at [1445, 24] on font "发布" at bounding box center [1448, 23] width 23 height 17
click at [1341, 32] on button "button" at bounding box center [1341, 22] width 32 height 32
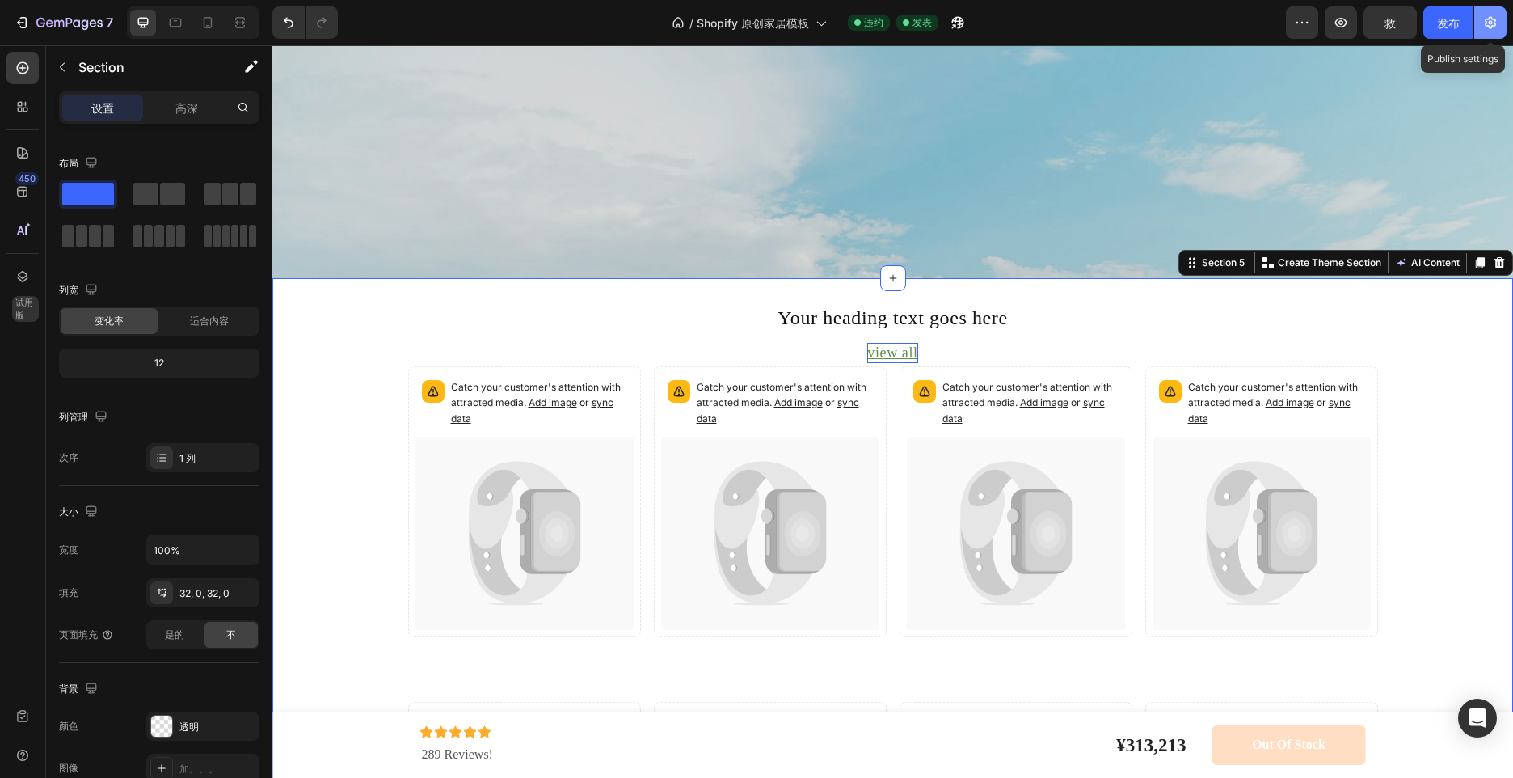
click at [1497, 27] on icon "button" at bounding box center [1491, 23] width 16 height 16
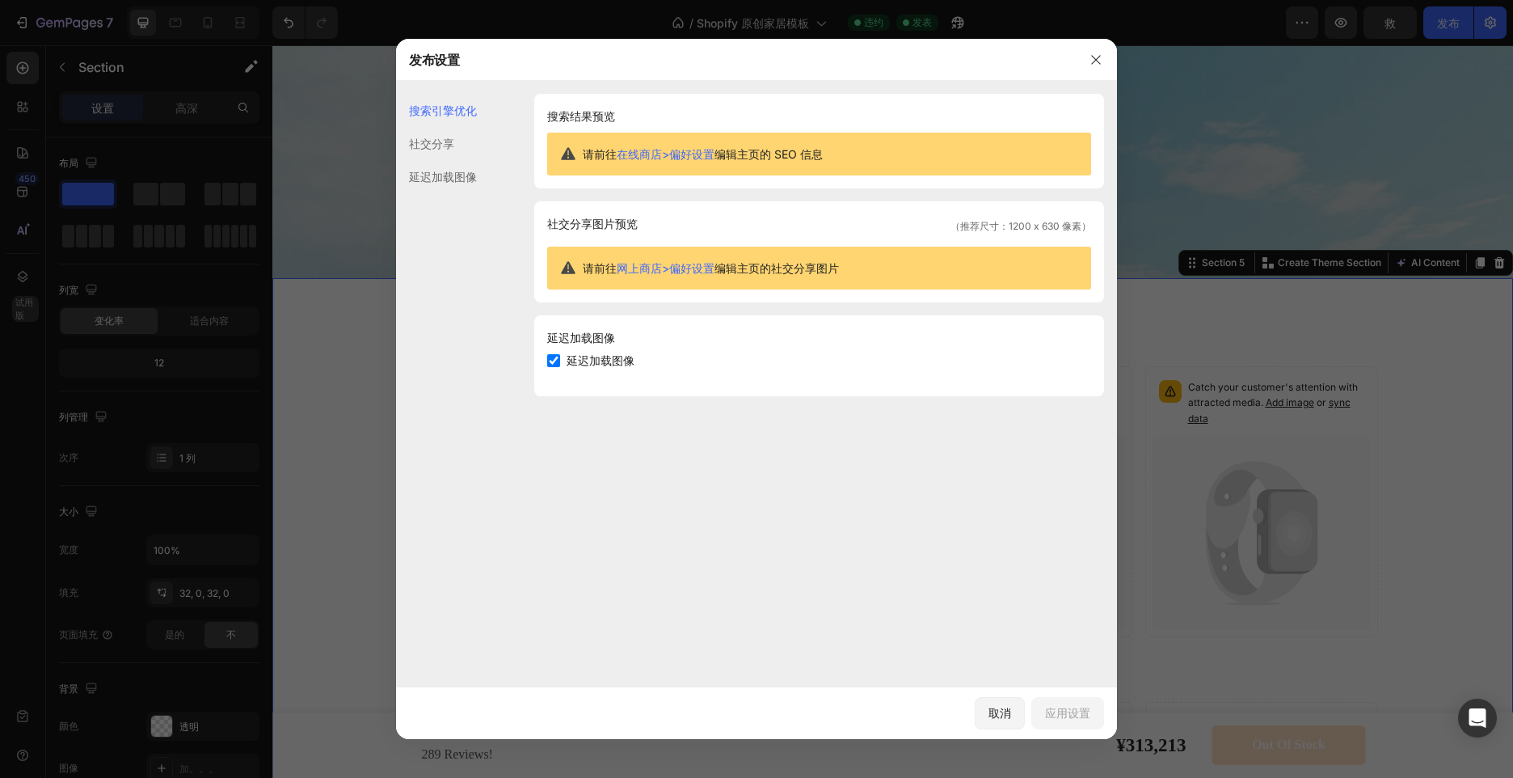
click at [551, 351] on div "延迟加载图像" at bounding box center [819, 360] width 544 height 19
click at [558, 361] on input "checkbox" at bounding box center [553, 360] width 13 height 13
checkbox input "true"
drag, startPoint x: 475, startPoint y: 157, endPoint x: 465, endPoint y: 146, distance: 14.9
click at [466, 160] on div "社交分享" at bounding box center [436, 176] width 81 height 33
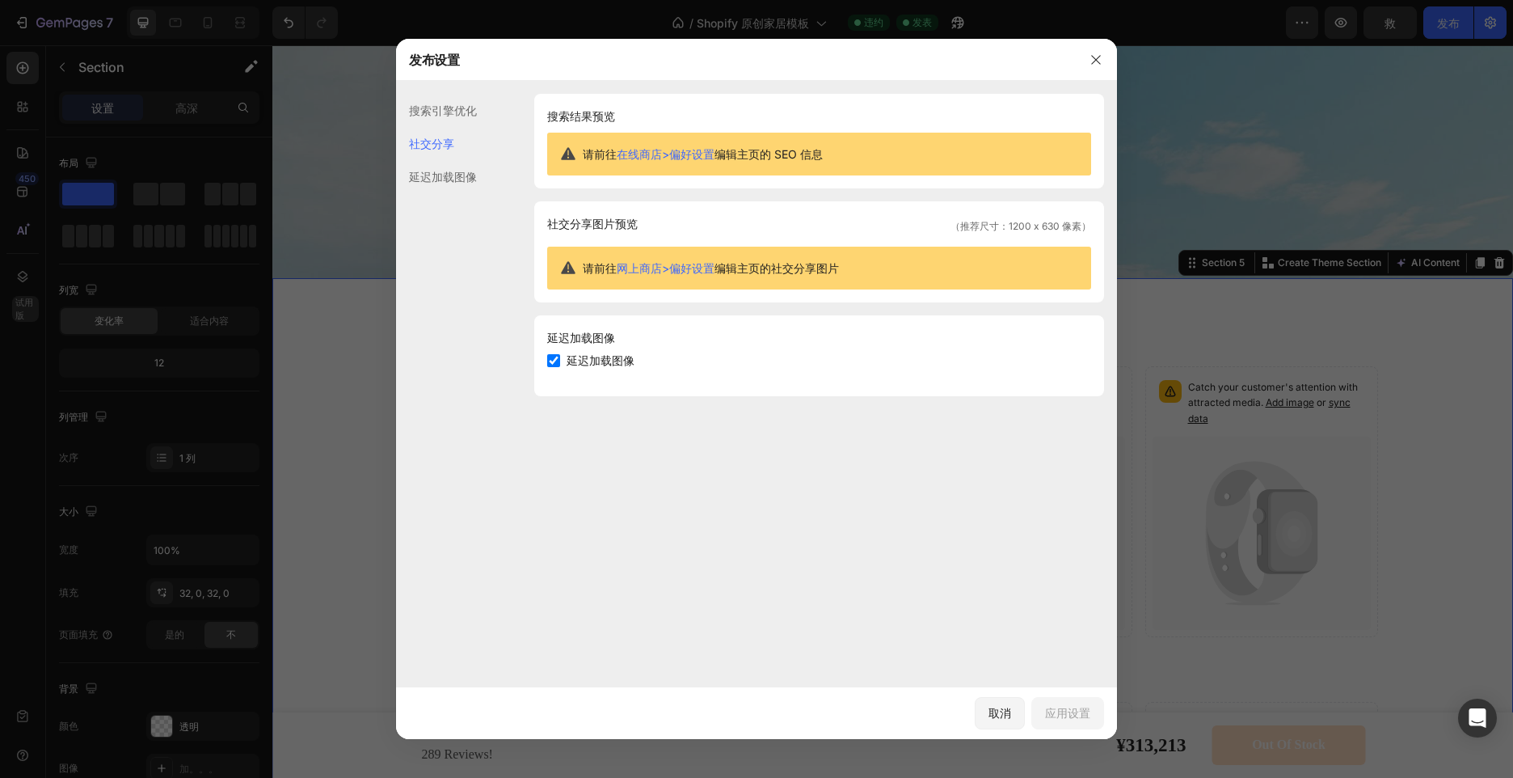
click at [462, 144] on div "社交分享" at bounding box center [436, 143] width 81 height 33
click at [450, 172] on div "延迟加载图像" at bounding box center [436, 176] width 81 height 33
click at [430, 160] on div "社交分享" at bounding box center [436, 176] width 81 height 33
click at [453, 184] on div "延迟加载图像" at bounding box center [436, 176] width 81 height 33
click at [443, 160] on div "社交分享" at bounding box center [436, 176] width 81 height 33
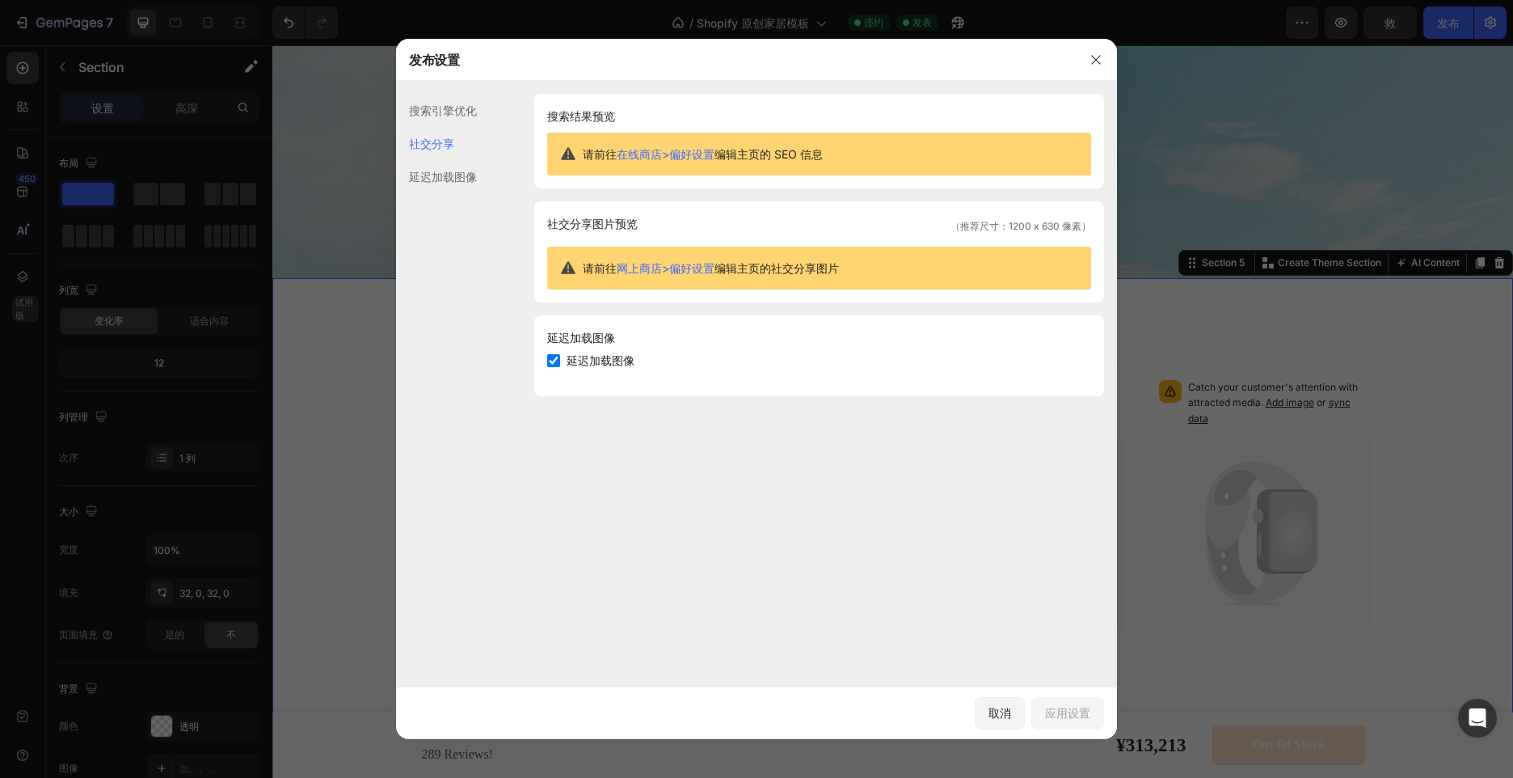
click at [443, 127] on div "搜索引擎优化" at bounding box center [436, 143] width 81 height 33
click at [1096, 57] on icon "button" at bounding box center [1096, 59] width 13 height 13
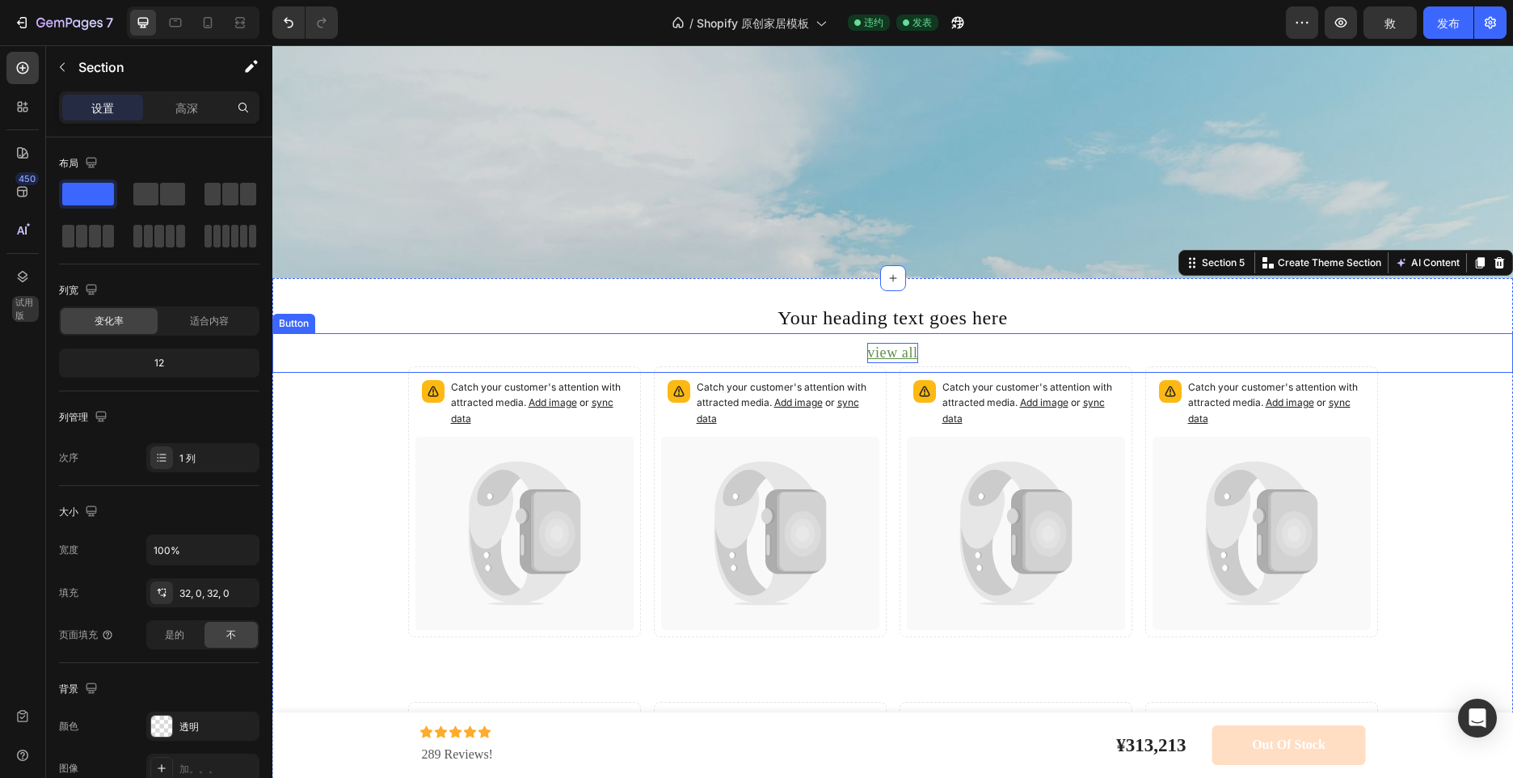
click at [947, 337] on div "view all Button" at bounding box center [892, 353] width 1241 height 40
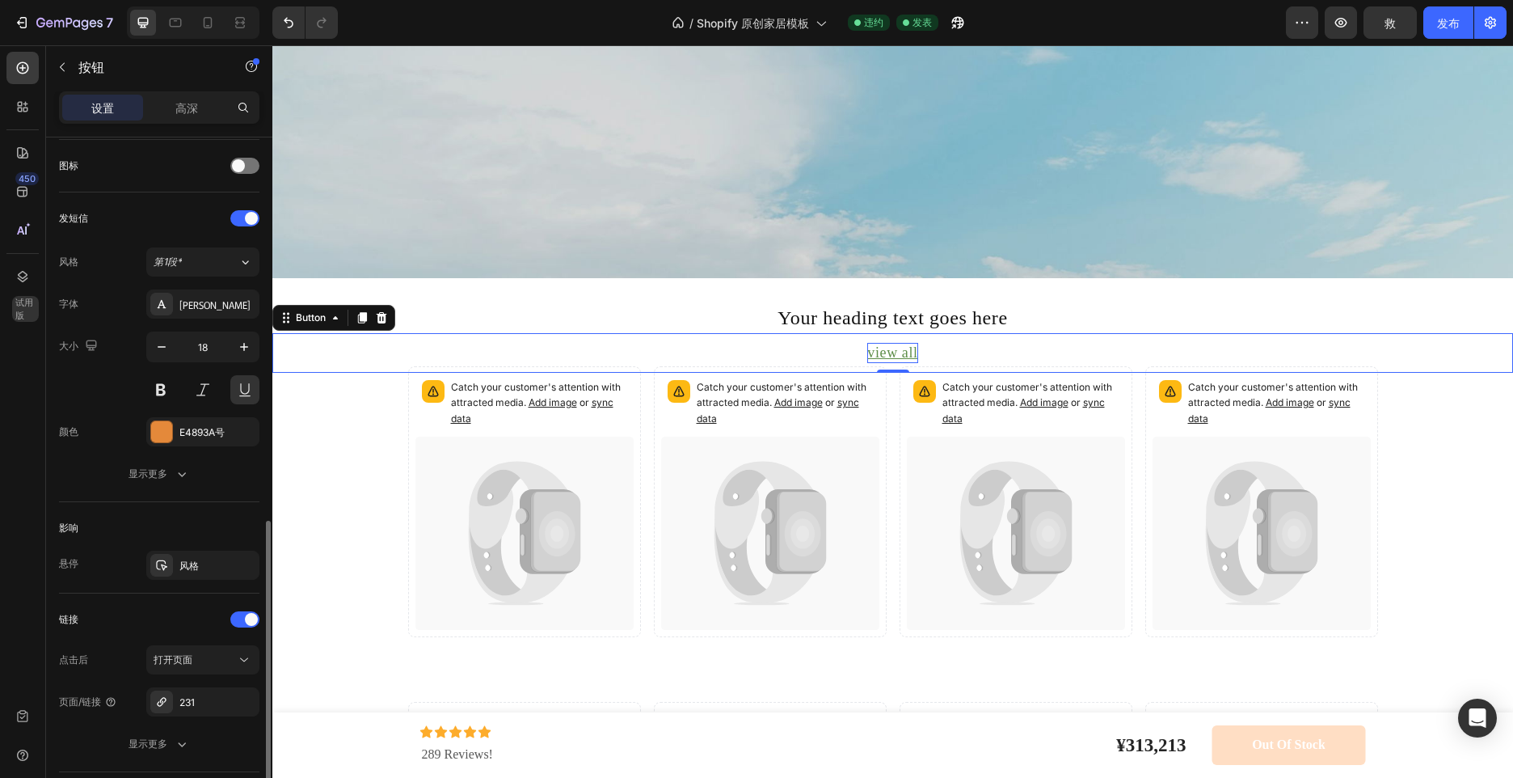
scroll to position [566, 0]
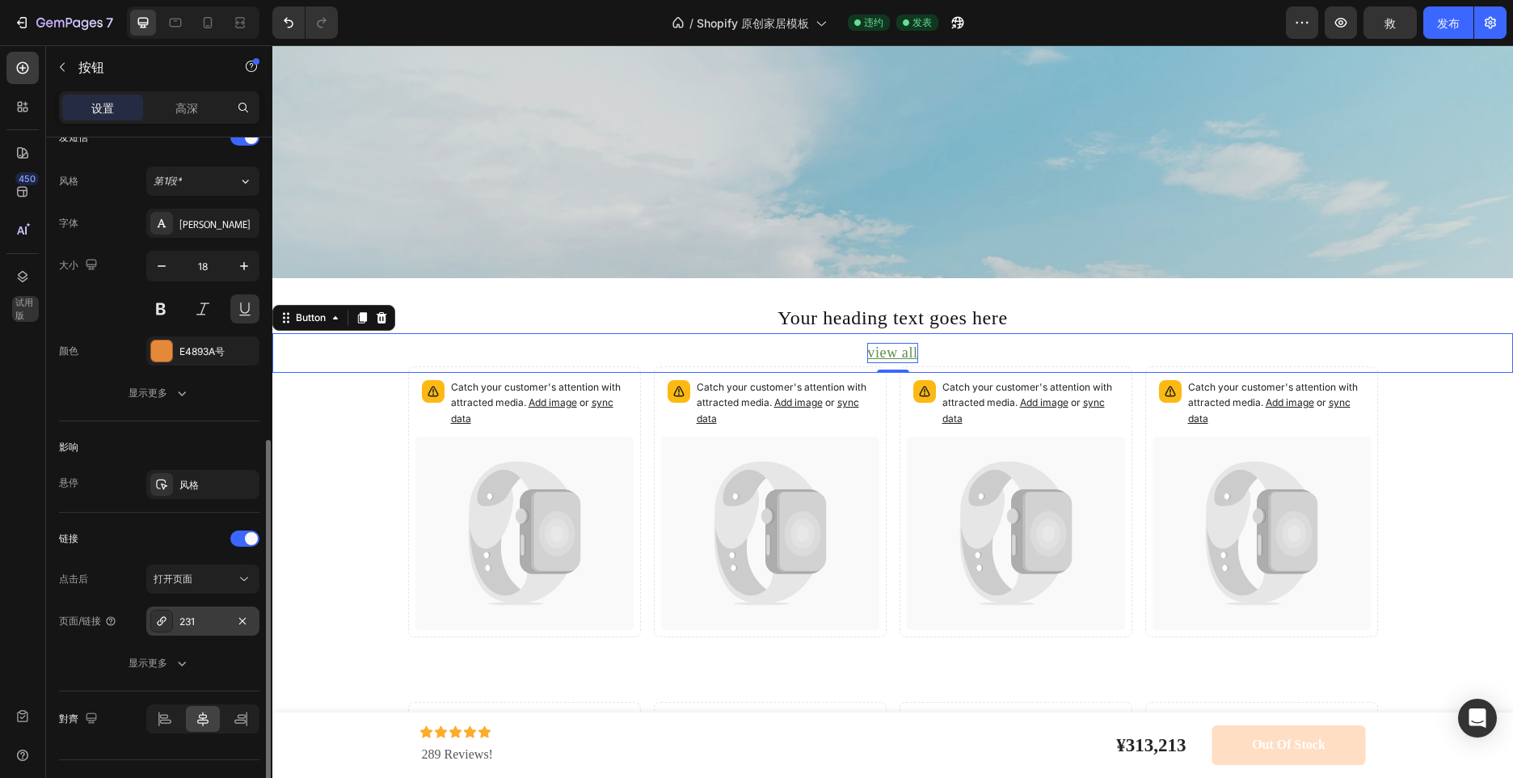
click at [214, 614] on div "231" at bounding box center [202, 621] width 47 height 15
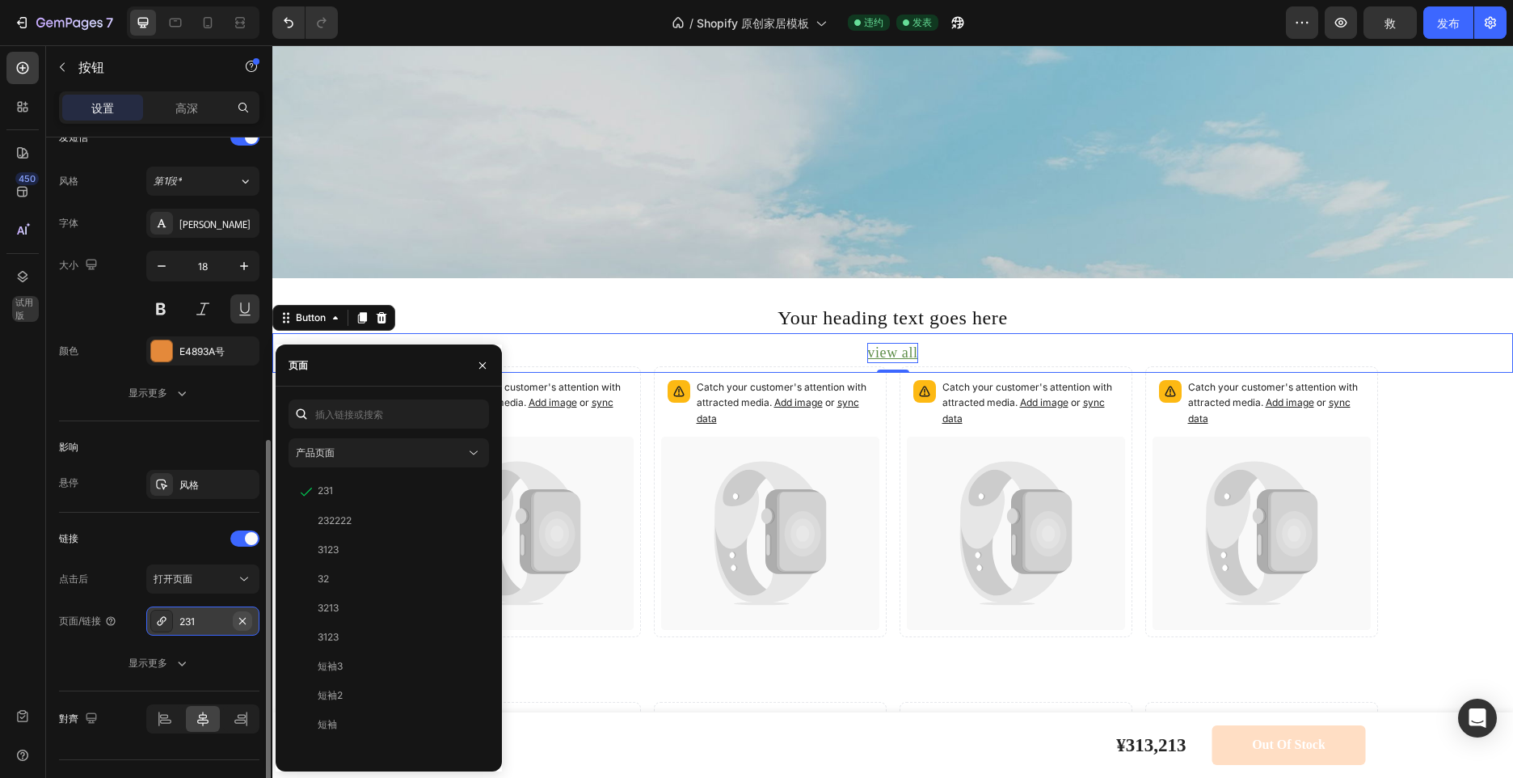
click at [239, 623] on icon "button" at bounding box center [242, 620] width 6 height 6
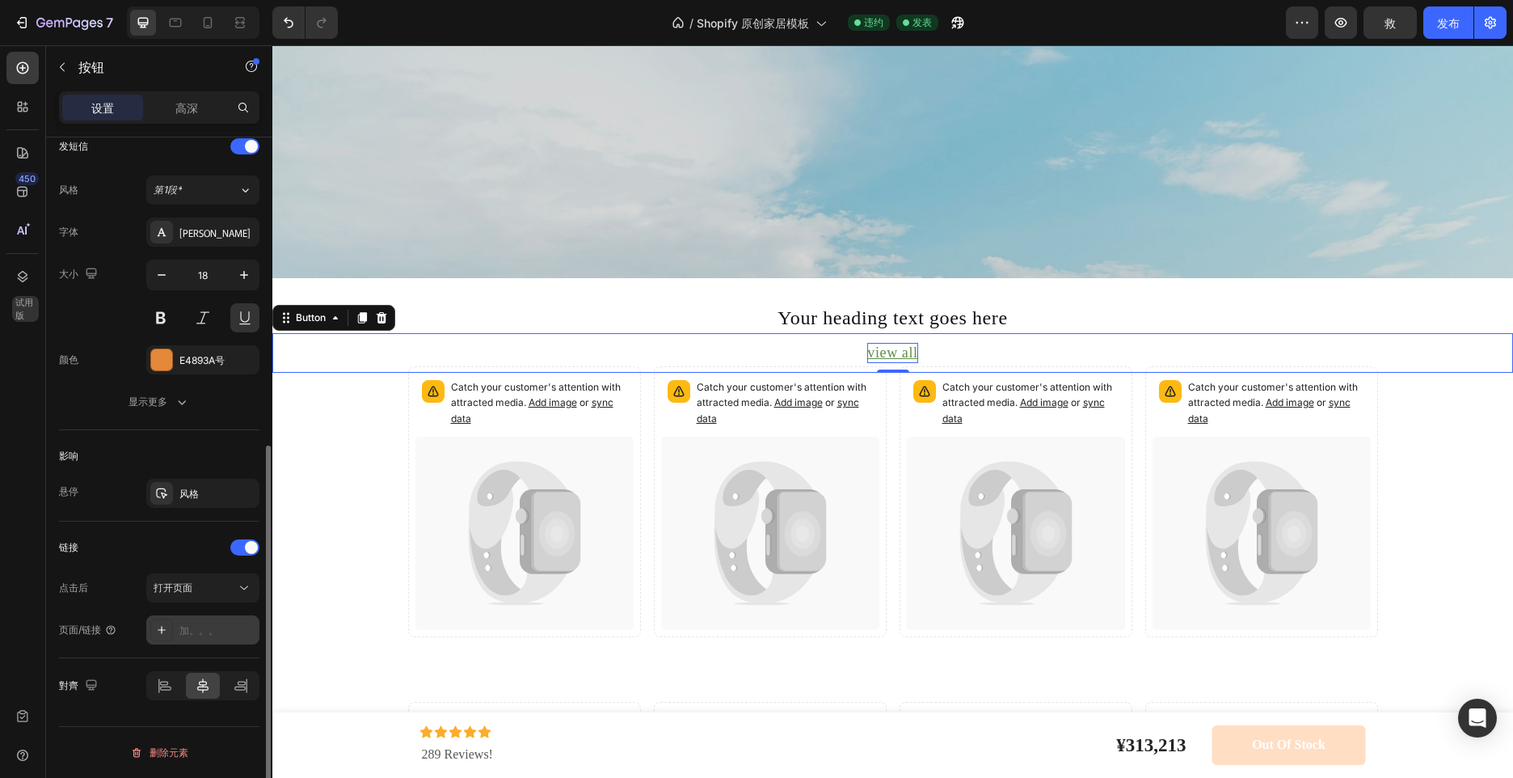
scroll to position [557, 0]
click at [203, 621] on div "加。。。" at bounding box center [202, 629] width 113 height 29
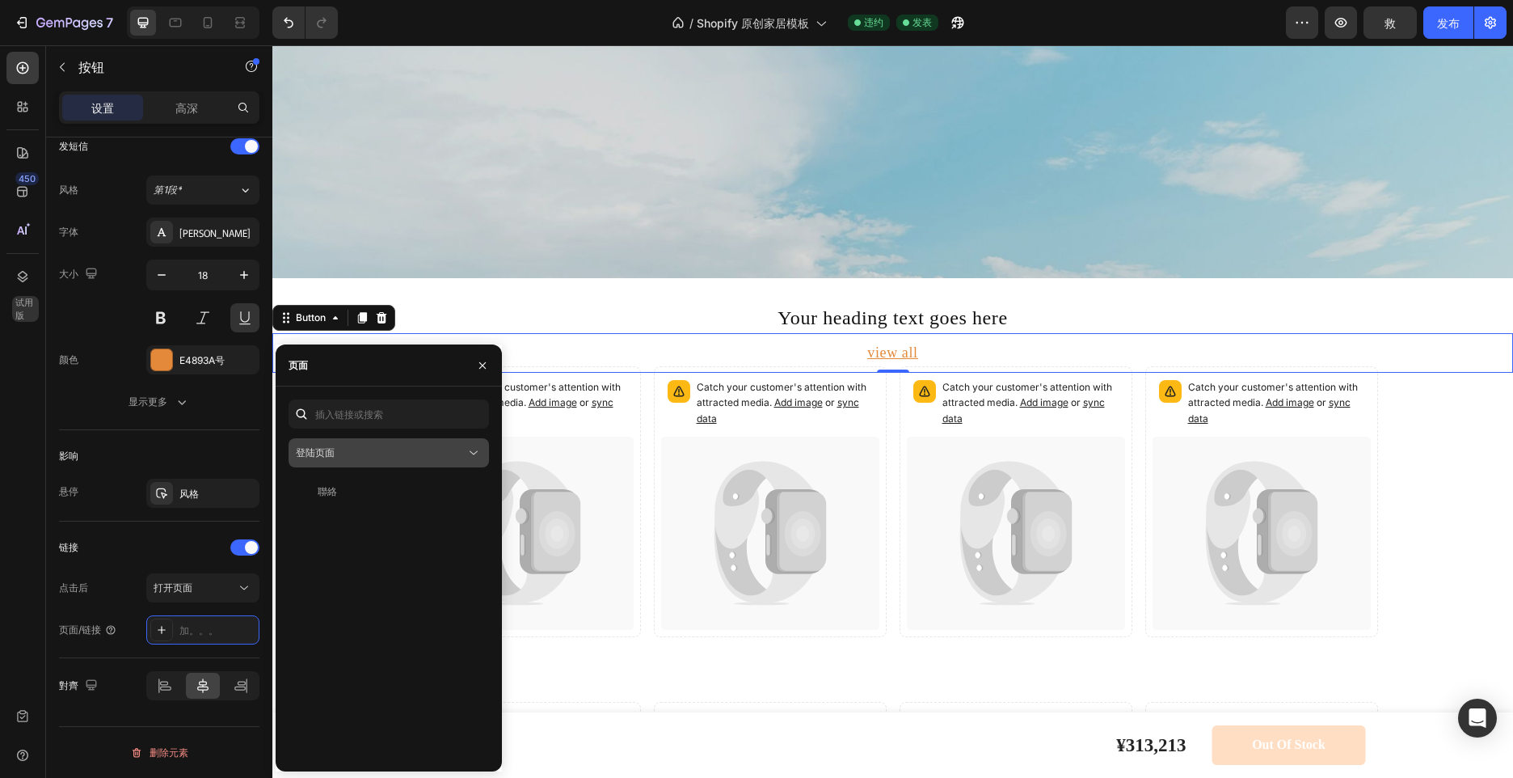
click at [365, 455] on div "登陆页面" at bounding box center [381, 452] width 170 height 15
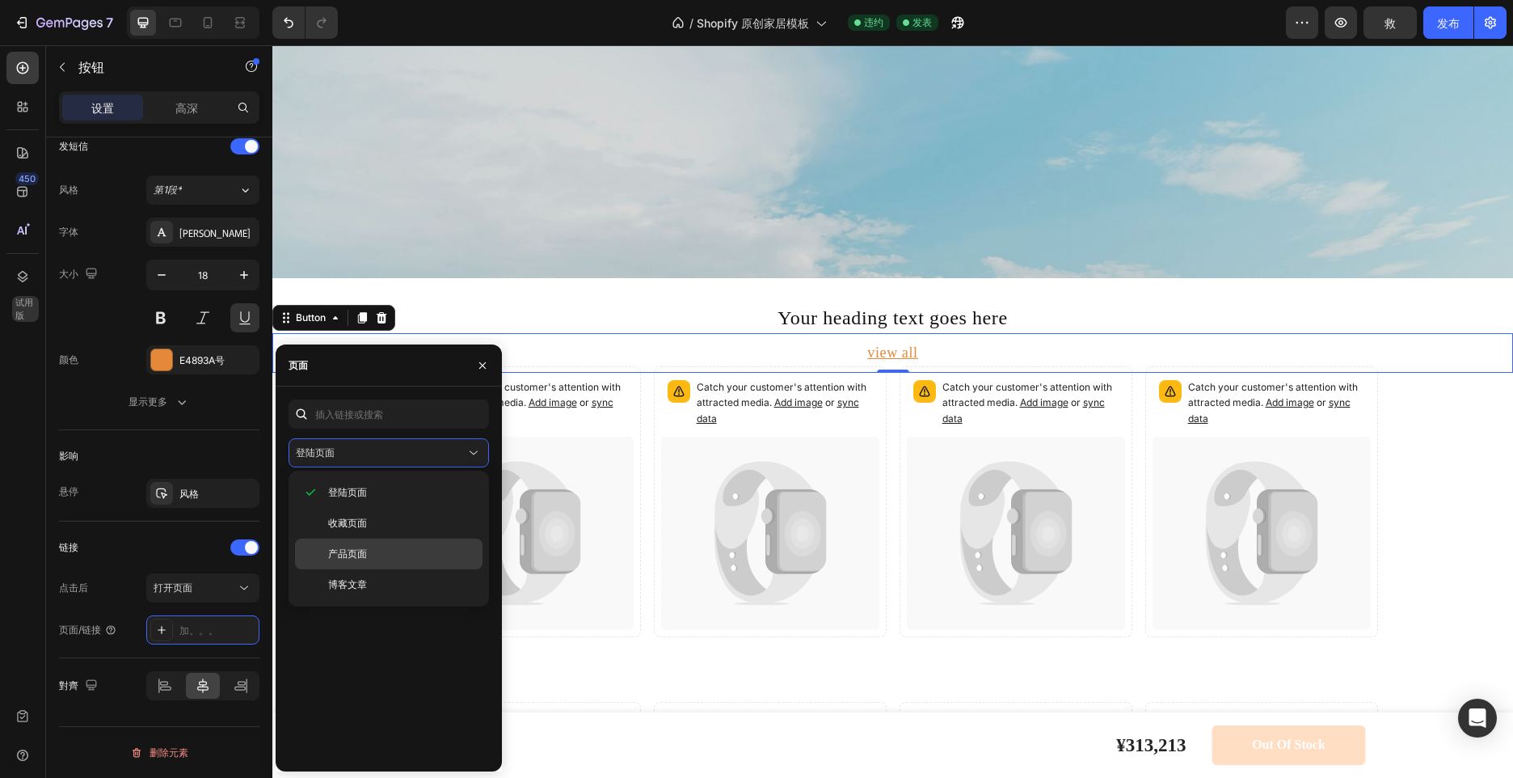
click at [357, 569] on div "产品页面" at bounding box center [389, 584] width 188 height 31
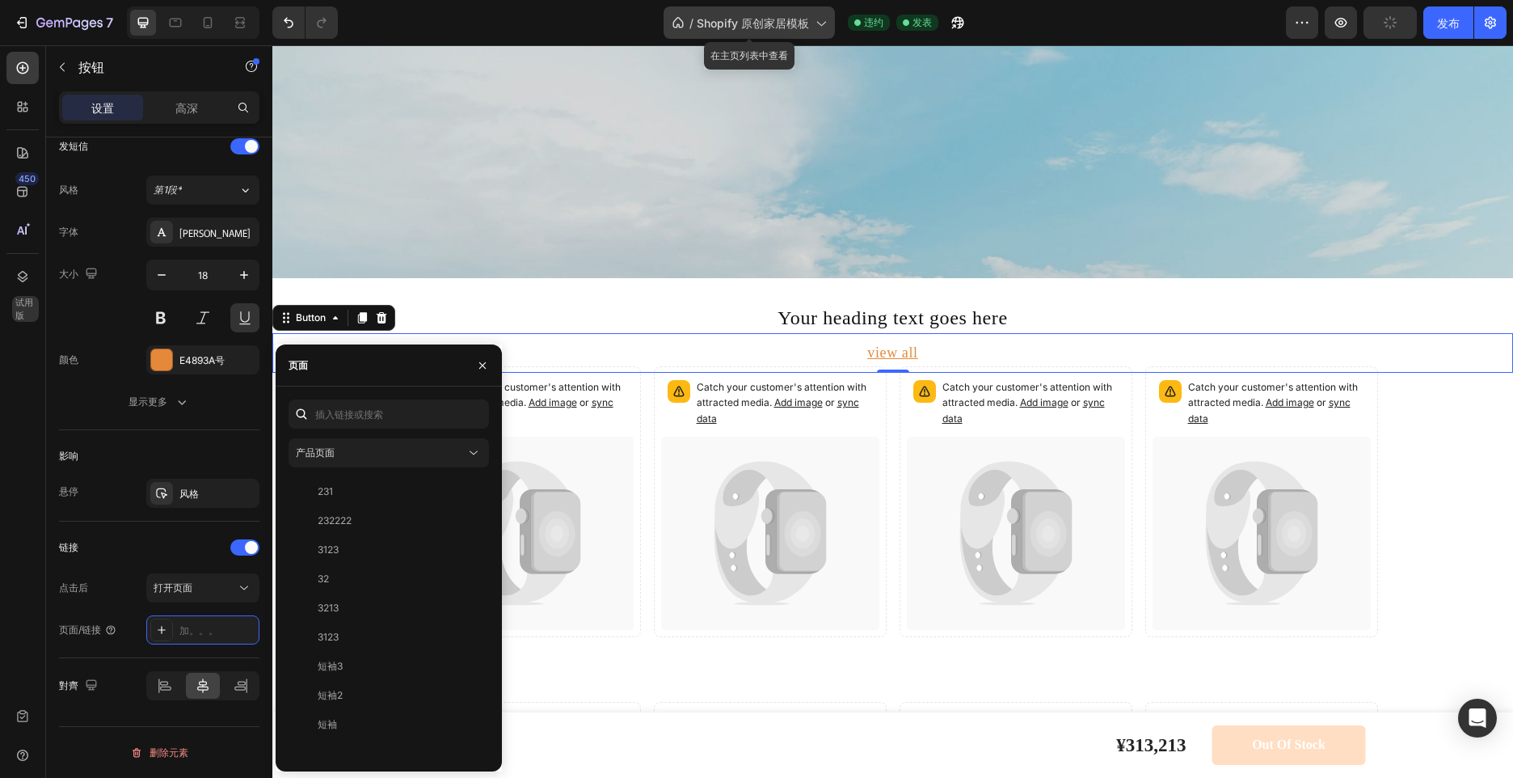
click at [806, 19] on span "Shopify 原创家居模板" at bounding box center [753, 23] width 112 height 17
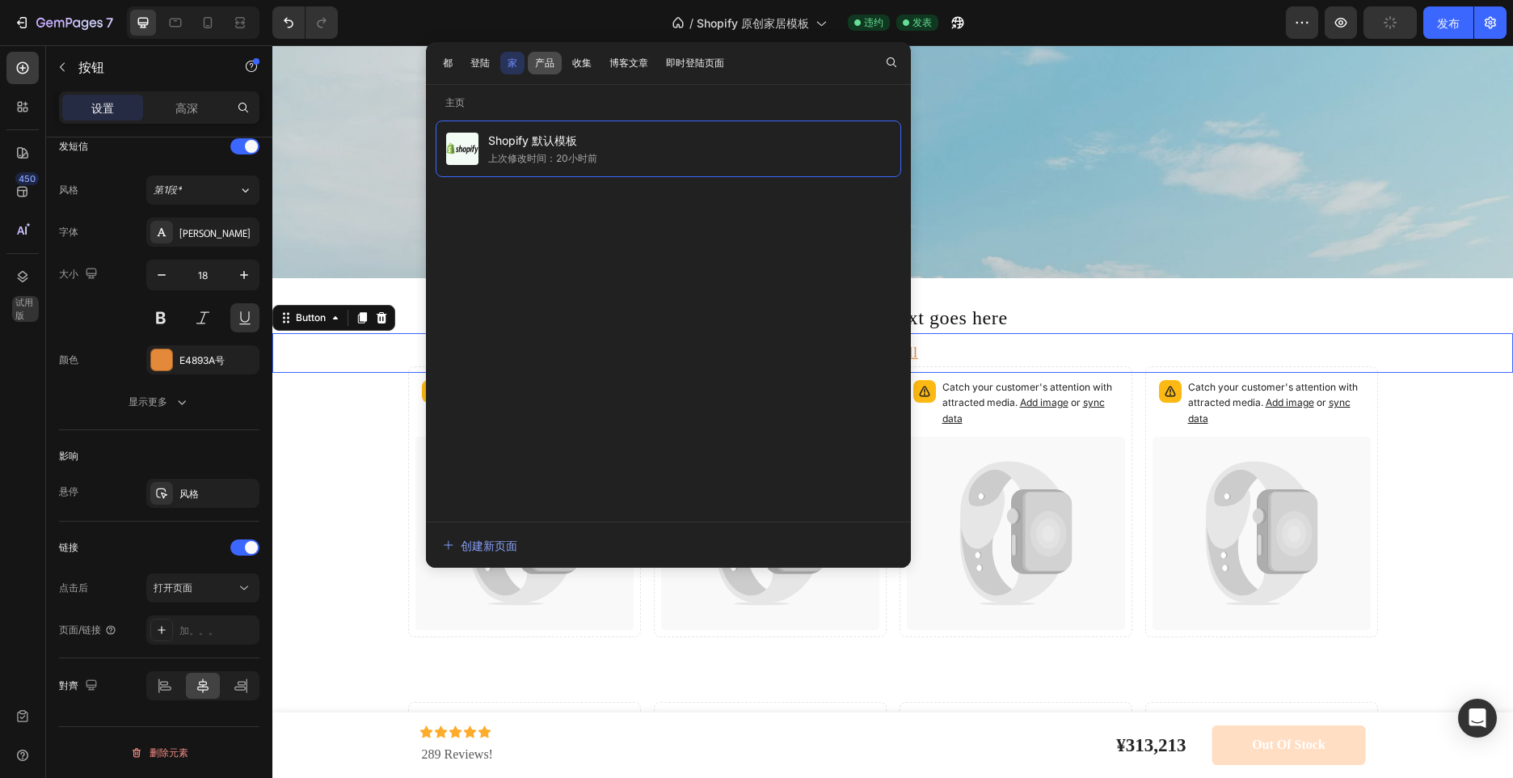
click at [544, 57] on font "产品" at bounding box center [544, 63] width 19 height 15
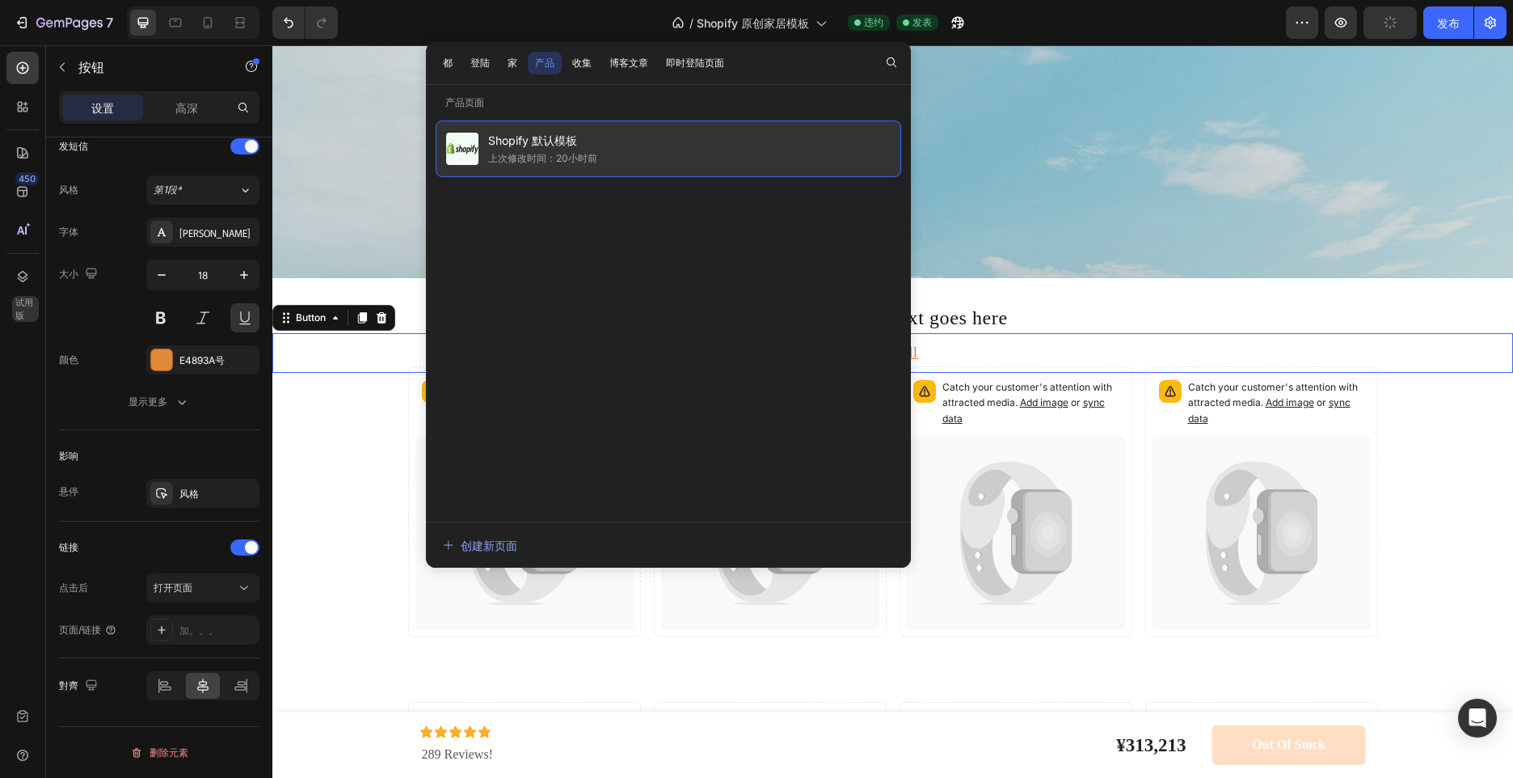
click at [605, 154] on div "Shopify 默认模板 上次修改时间：20小时前" at bounding box center [669, 148] width 466 height 57
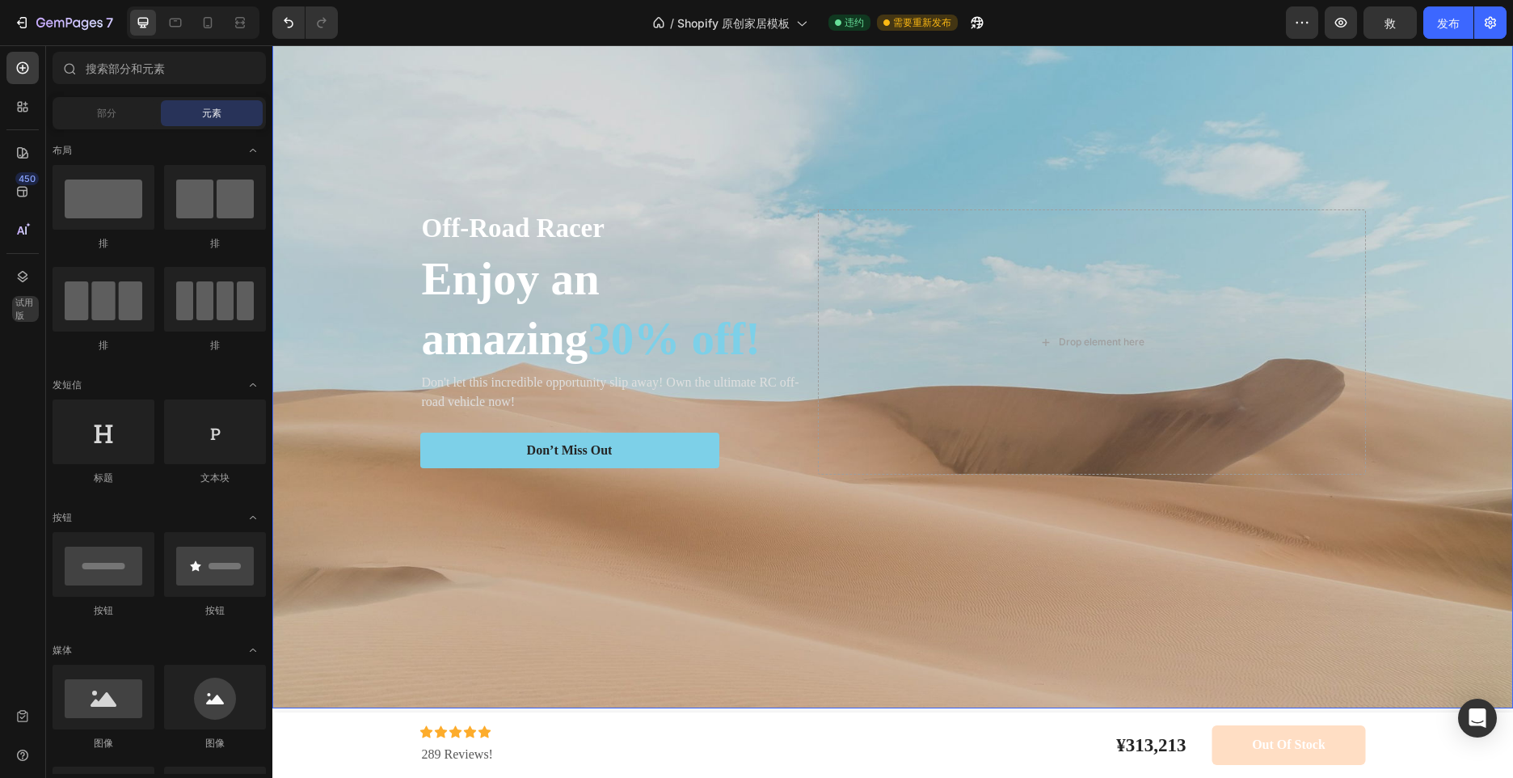
scroll to position [0, 0]
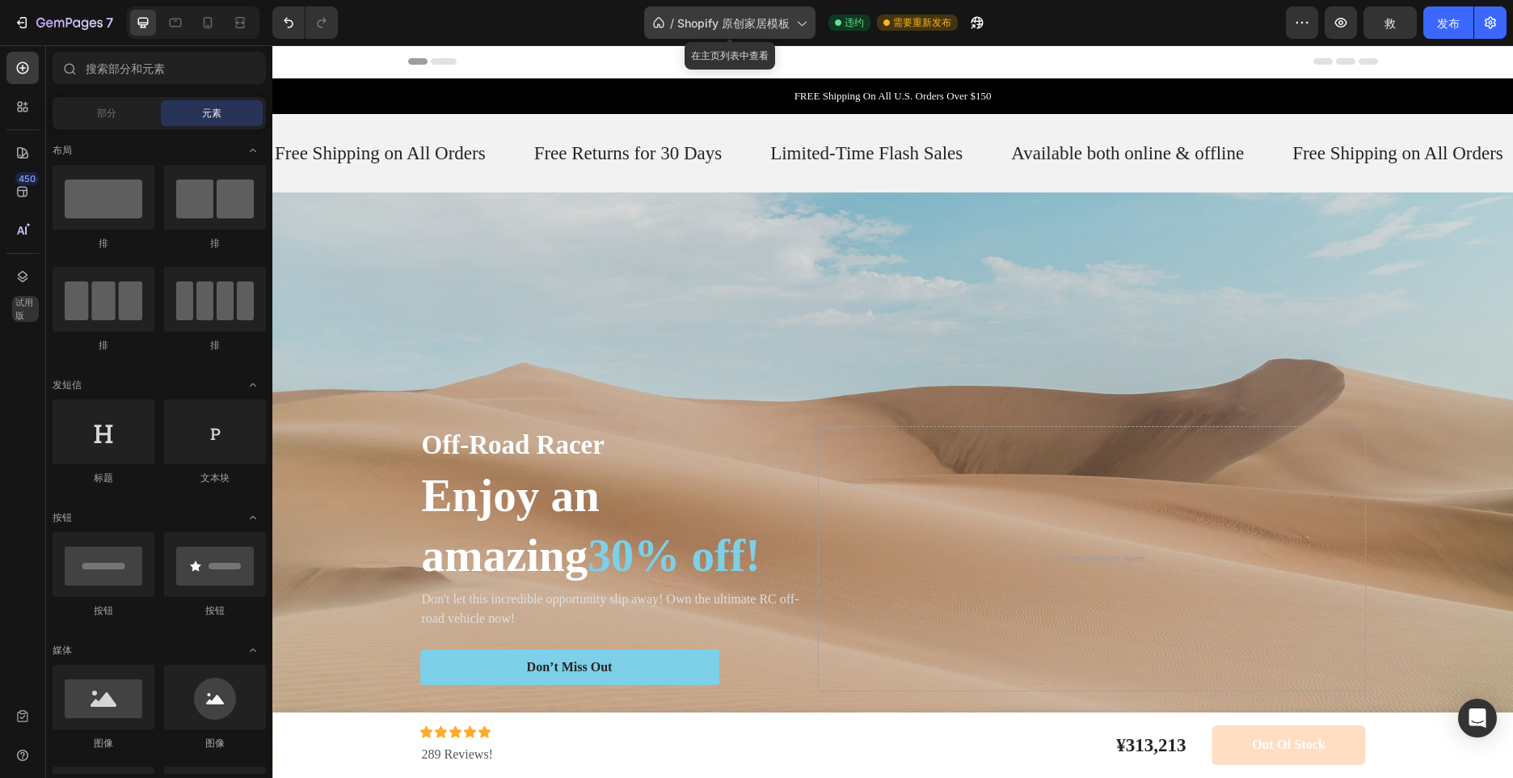
click at [807, 19] on icon at bounding box center [801, 23] width 16 height 16
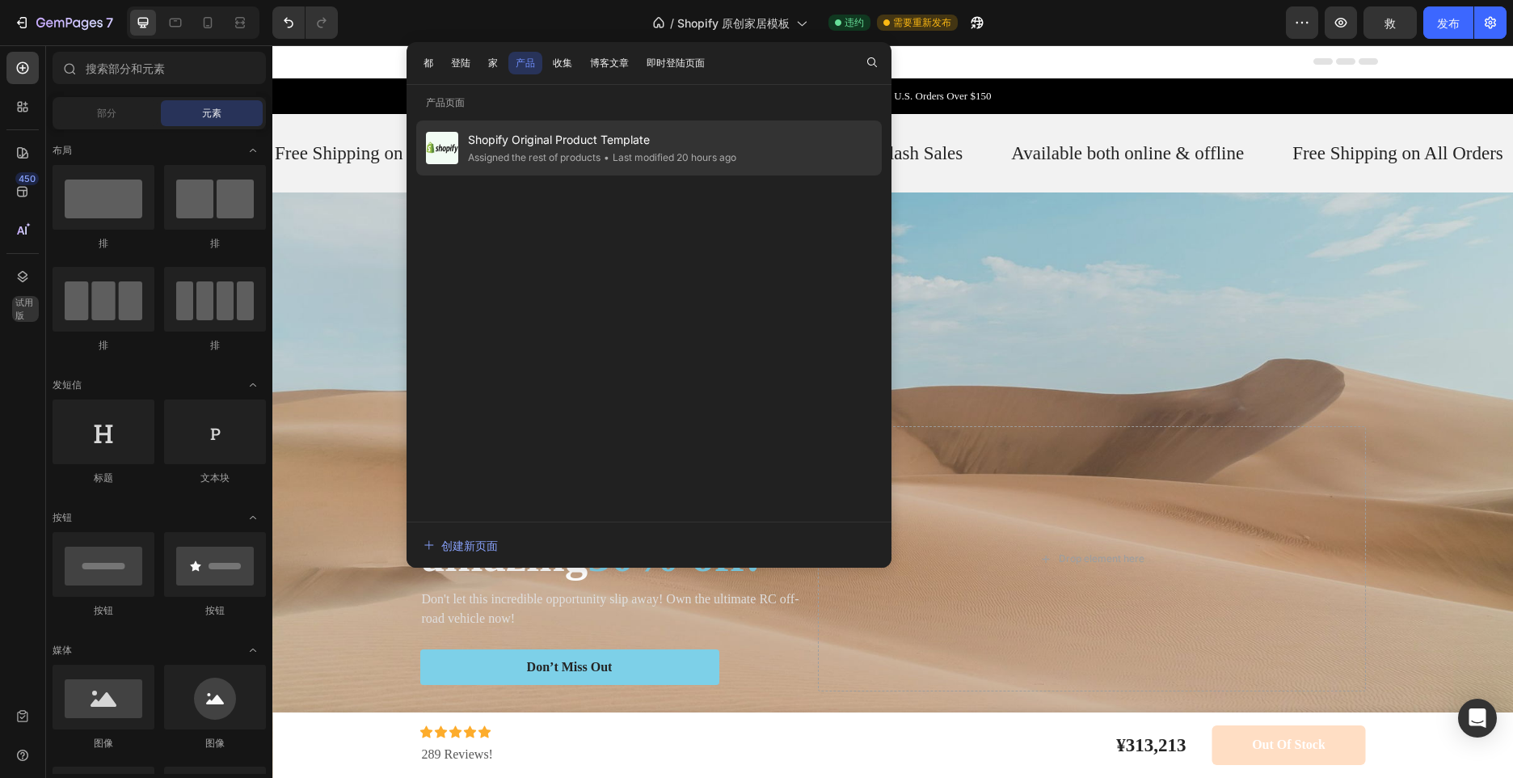
click at [539, 144] on span "Shopify Original Product Template" at bounding box center [602, 139] width 268 height 19
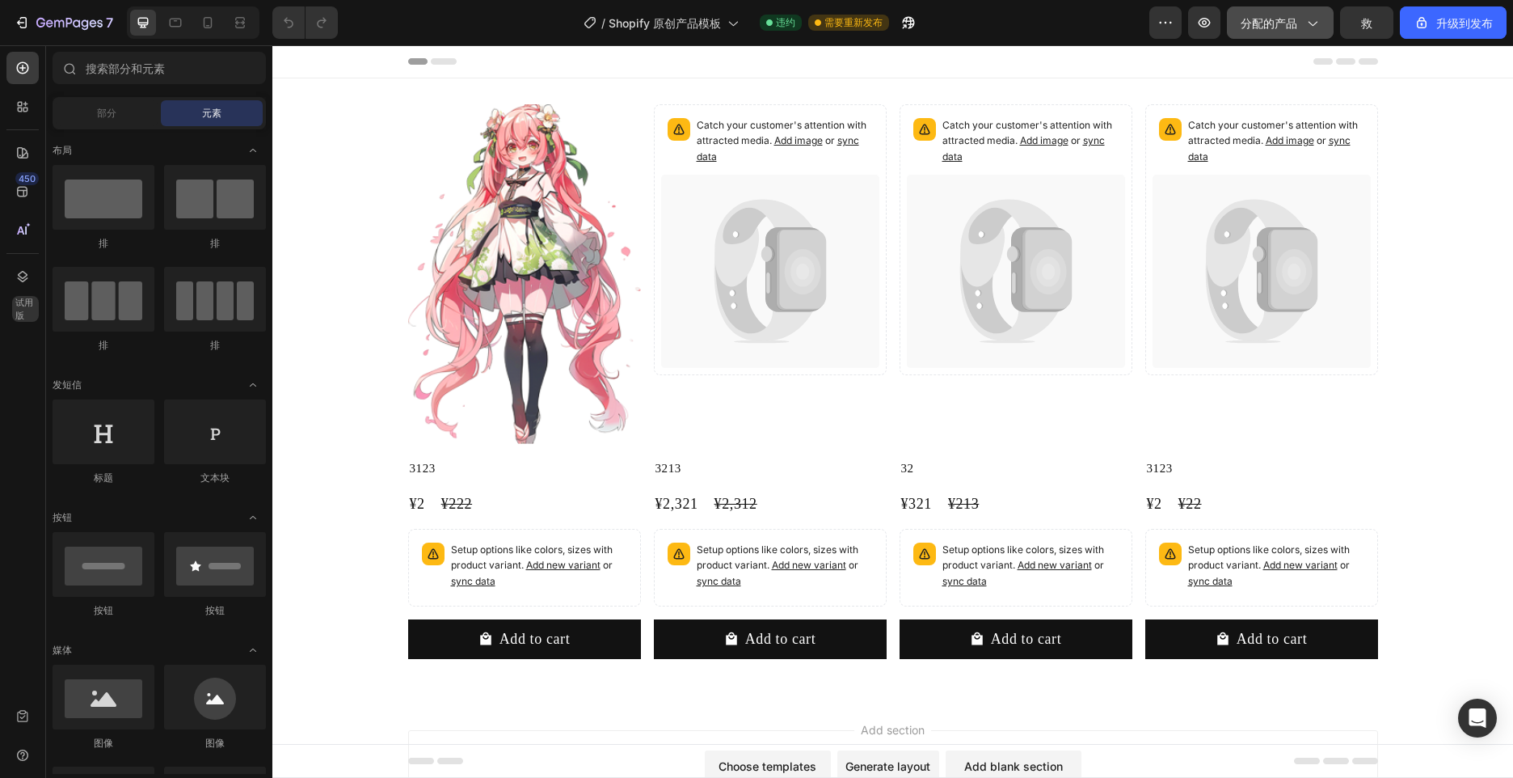
click at [1285, 24] on span "分配的产品" at bounding box center [1269, 23] width 57 height 17
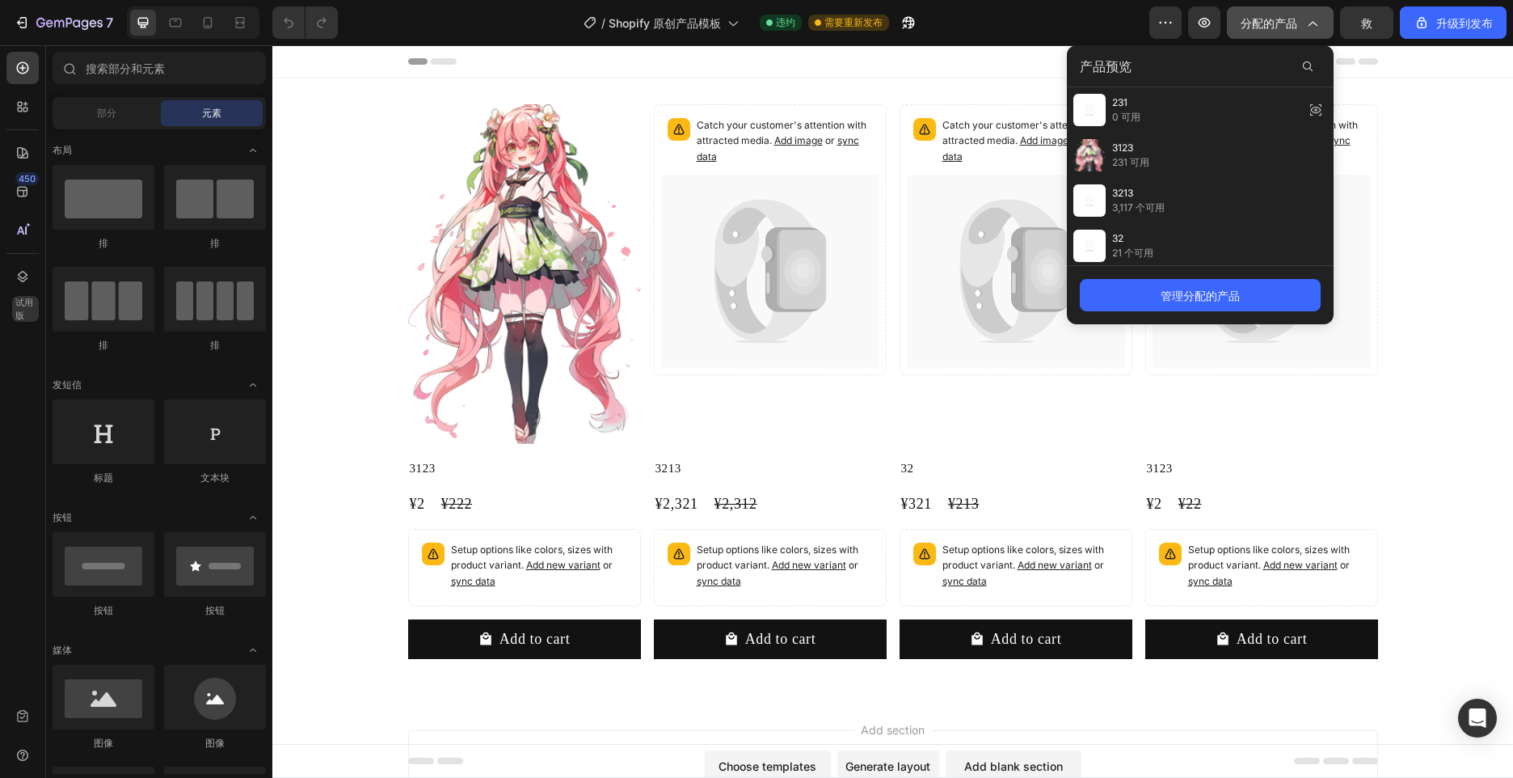
click at [1268, 23] on span "分配的产品" at bounding box center [1269, 23] width 57 height 17
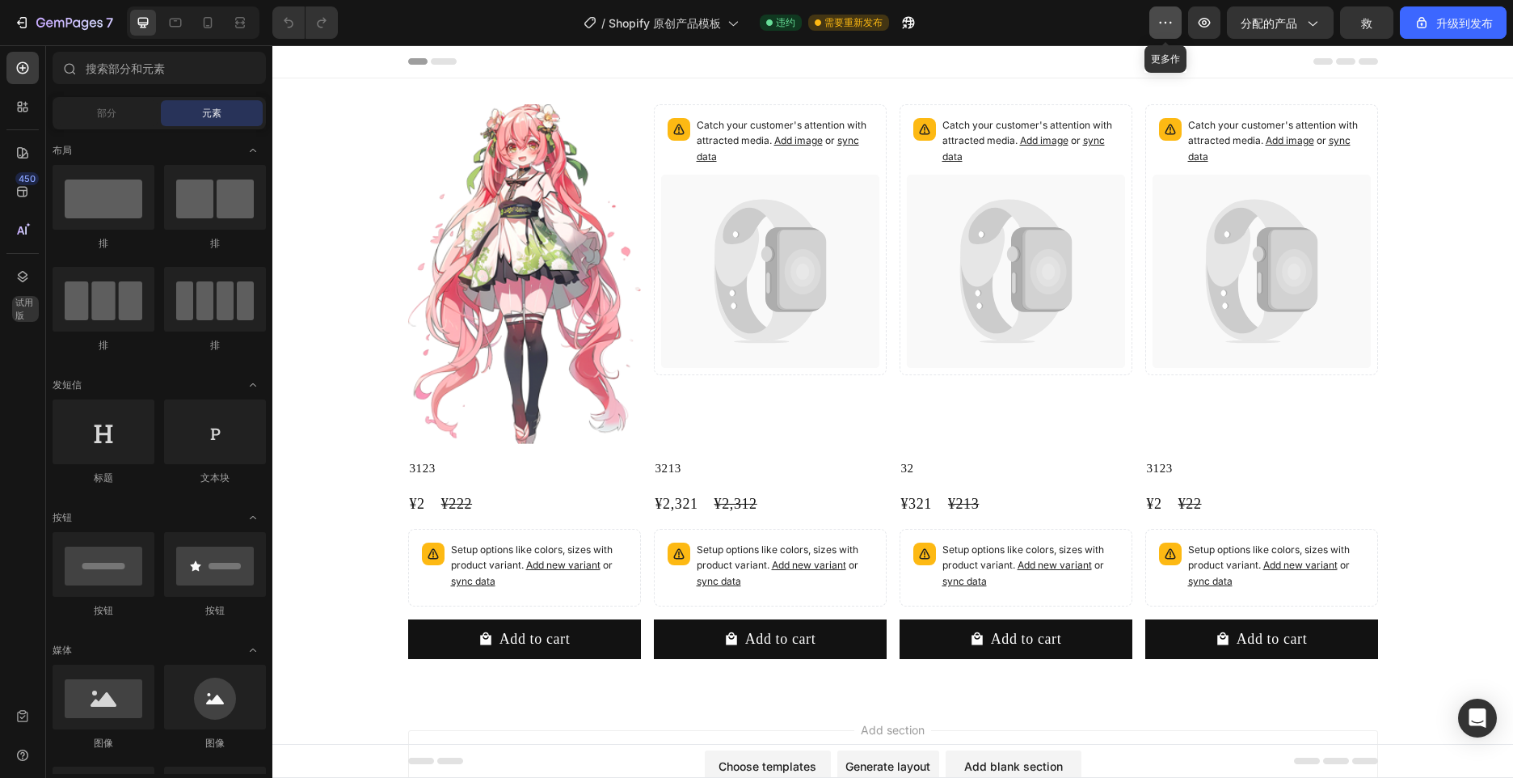
click at [1151, 19] on button "button" at bounding box center [1166, 22] width 32 height 32
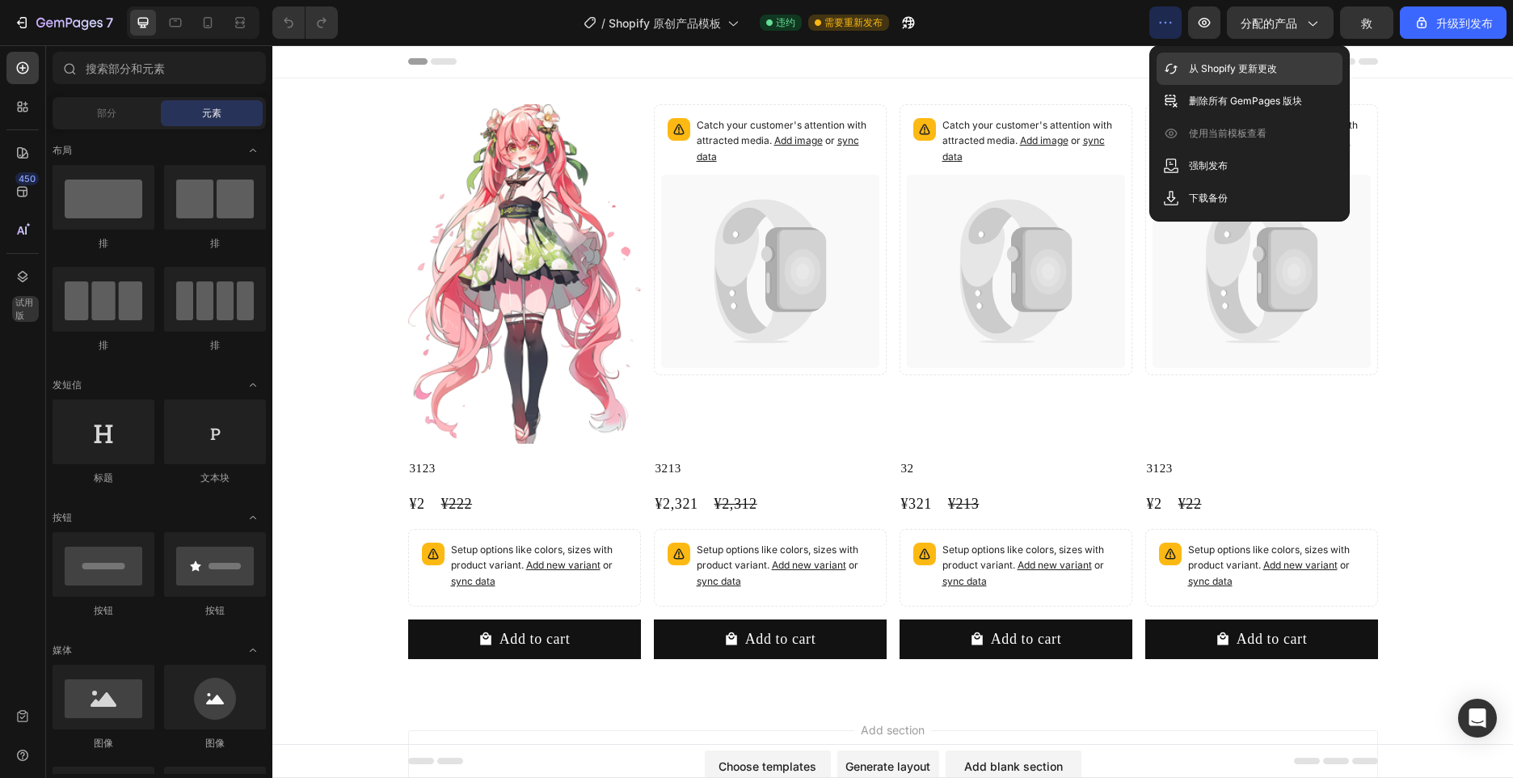
click at [1212, 69] on p "从 Shopify 更新更改" at bounding box center [1233, 69] width 88 height 16
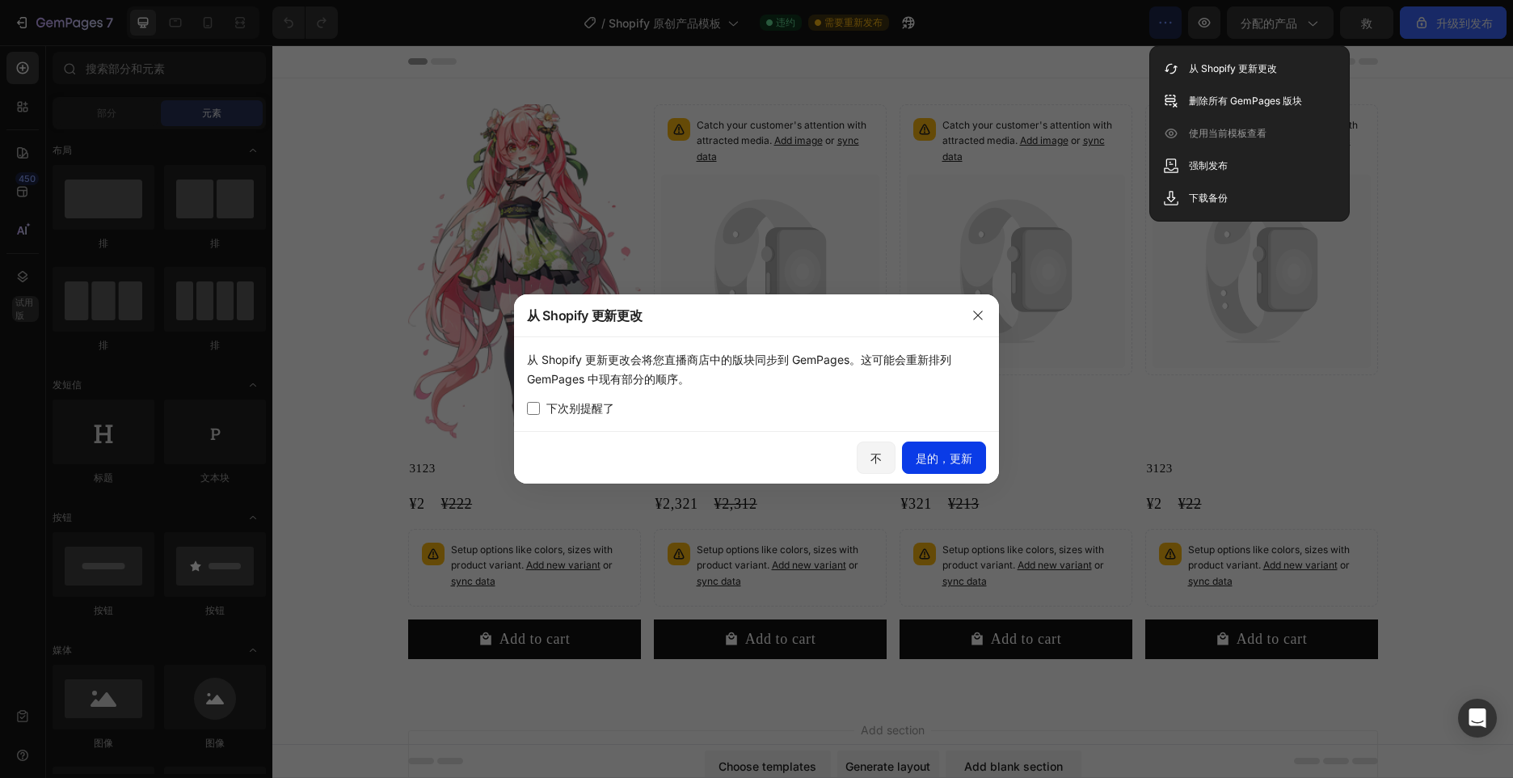
click at [955, 455] on font "是的，更新" at bounding box center [944, 457] width 57 height 17
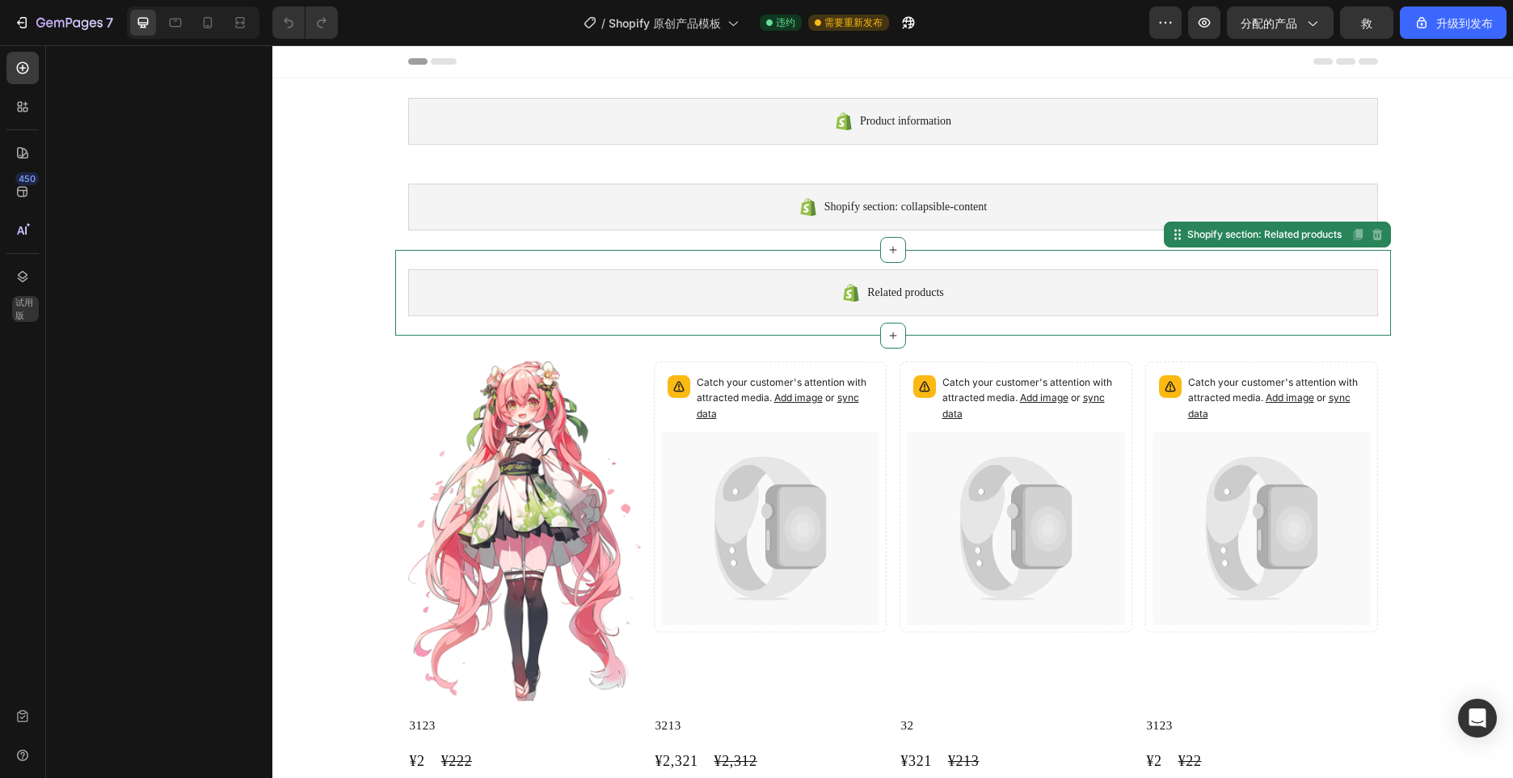
click at [927, 302] on div "Related products" at bounding box center [893, 292] width 970 height 47
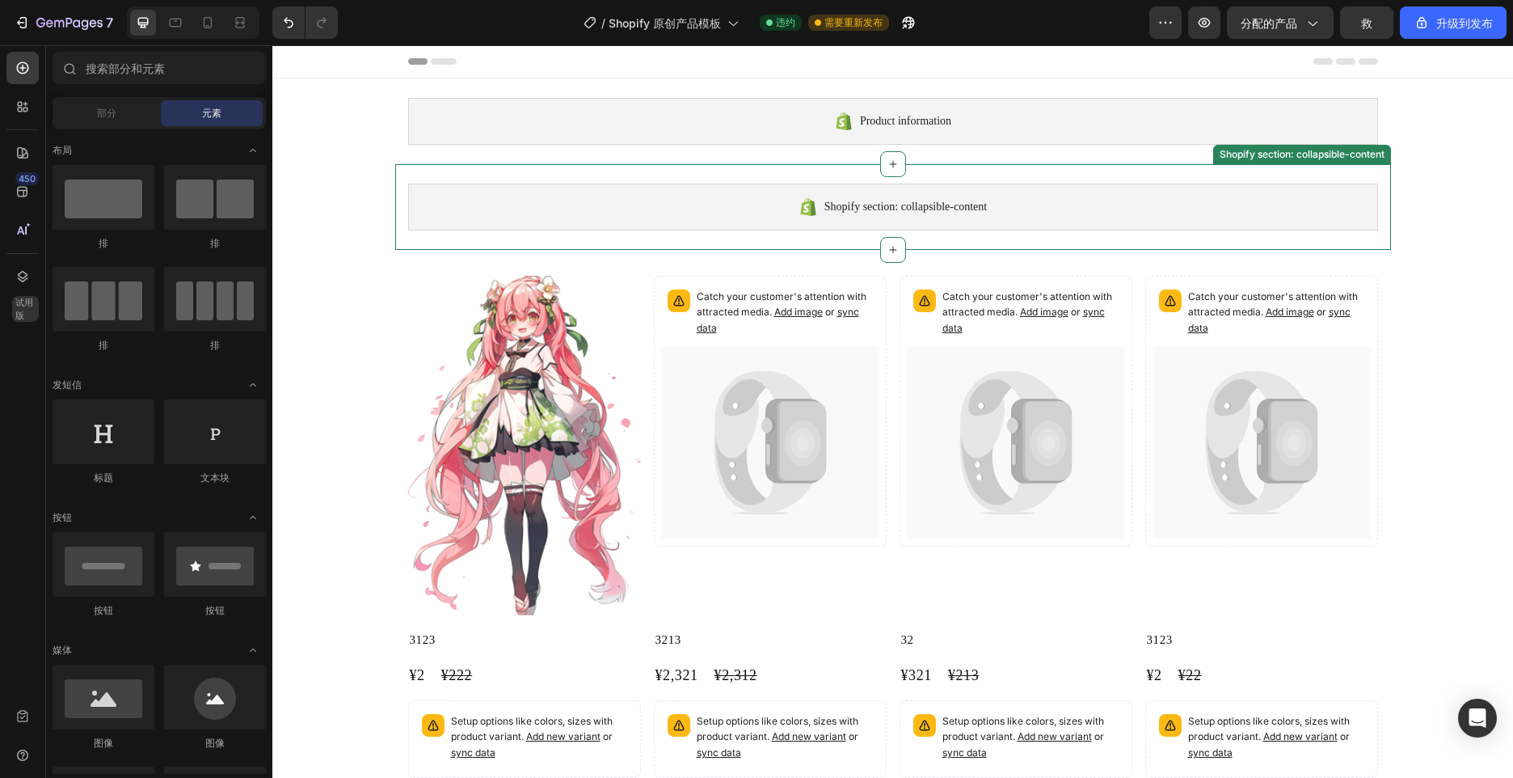
click at [922, 226] on div "Shopify section: collapsible-content" at bounding box center [893, 207] width 970 height 47
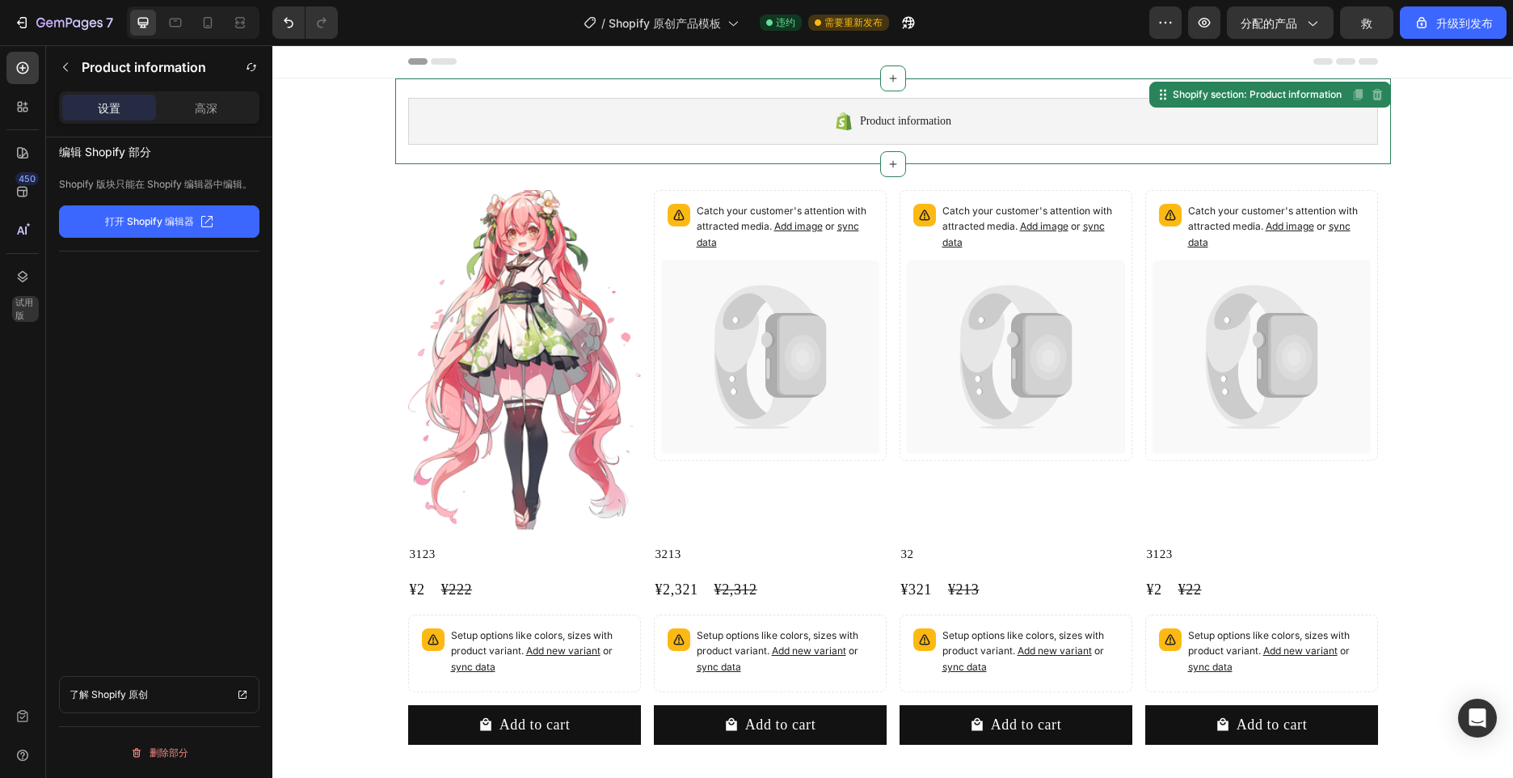
click at [918, 141] on div "Product information" at bounding box center [893, 121] width 970 height 47
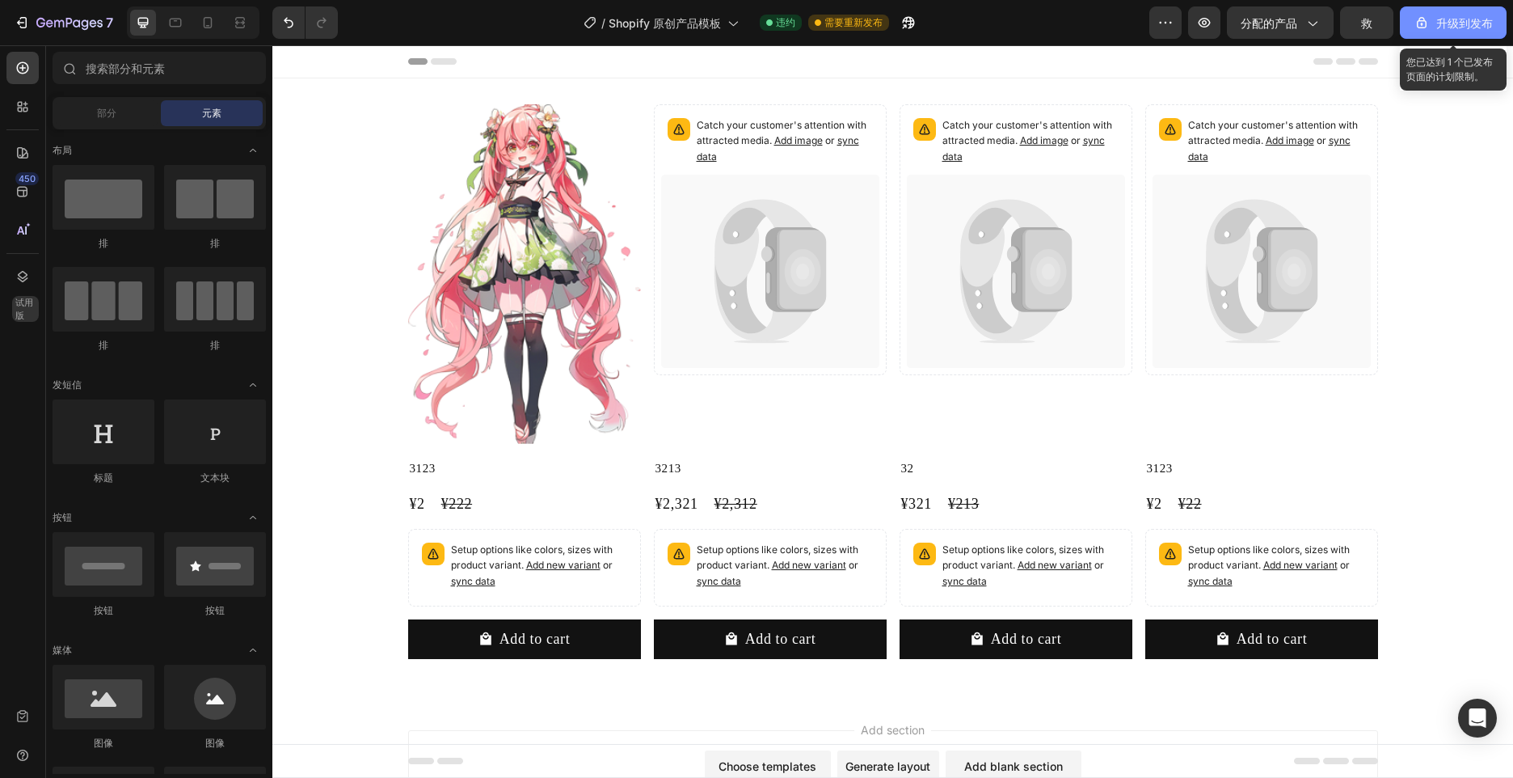
click at [1427, 19] on icon "button" at bounding box center [1422, 23] width 16 height 16
